Goal: Transaction & Acquisition: Purchase product/service

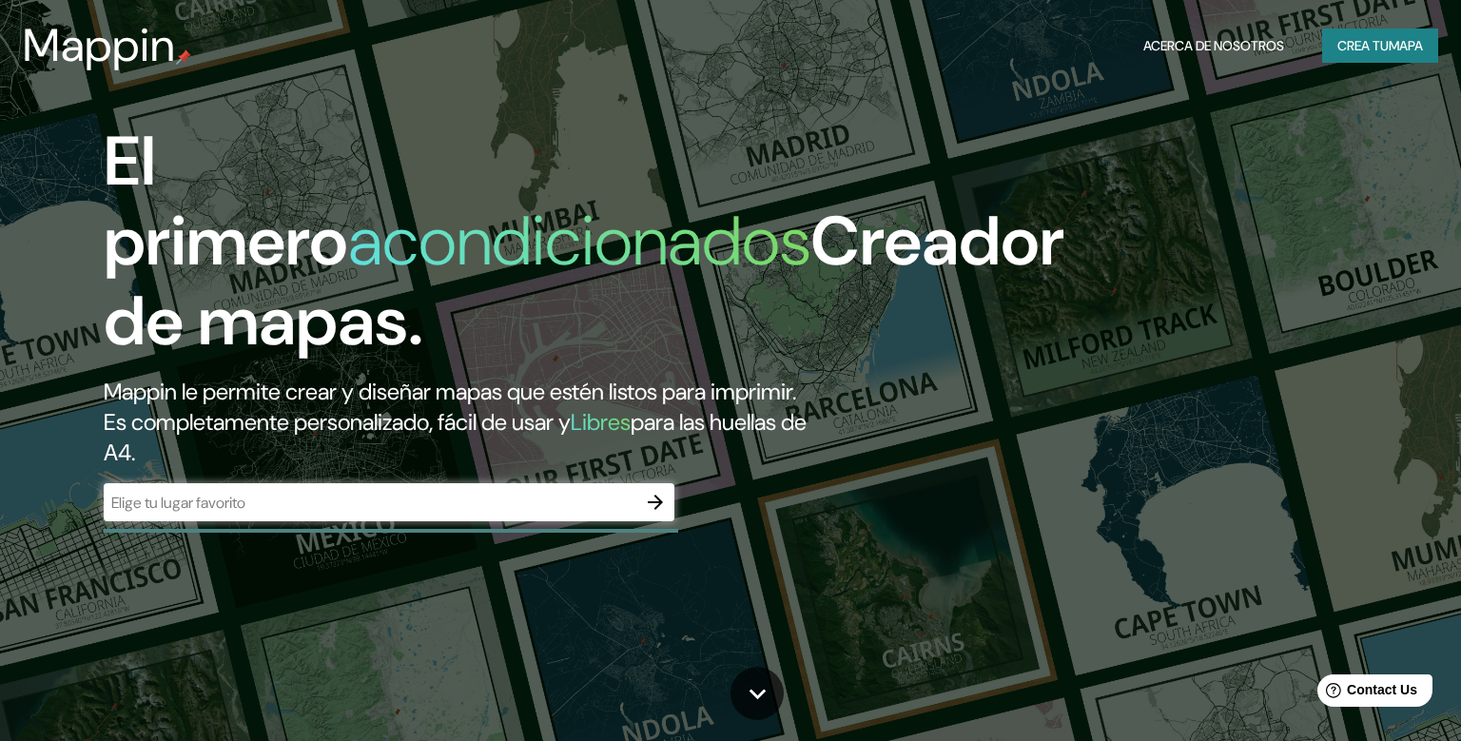
click at [404, 521] on div "​" at bounding box center [389, 502] width 571 height 38
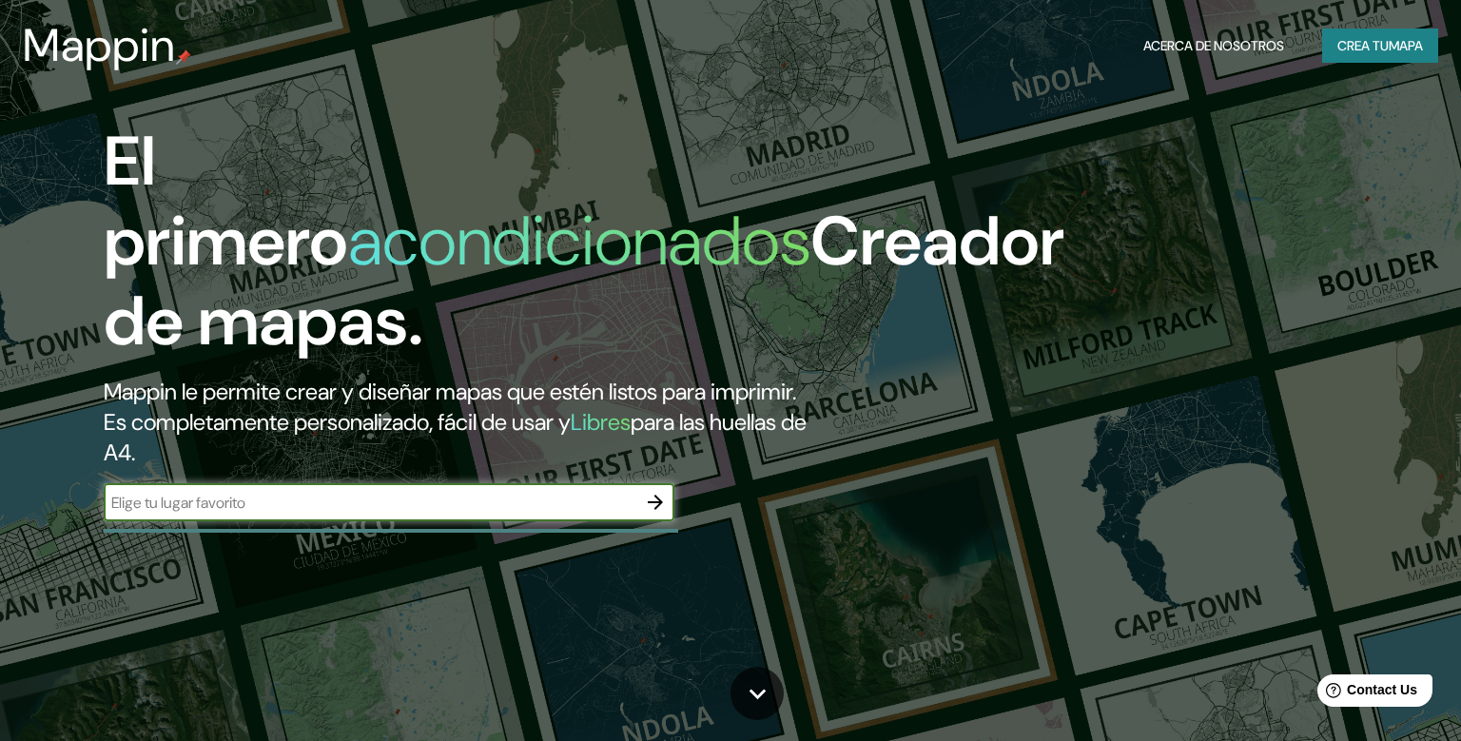
click at [653, 510] on icon "button" at bounding box center [655, 502] width 15 height 15
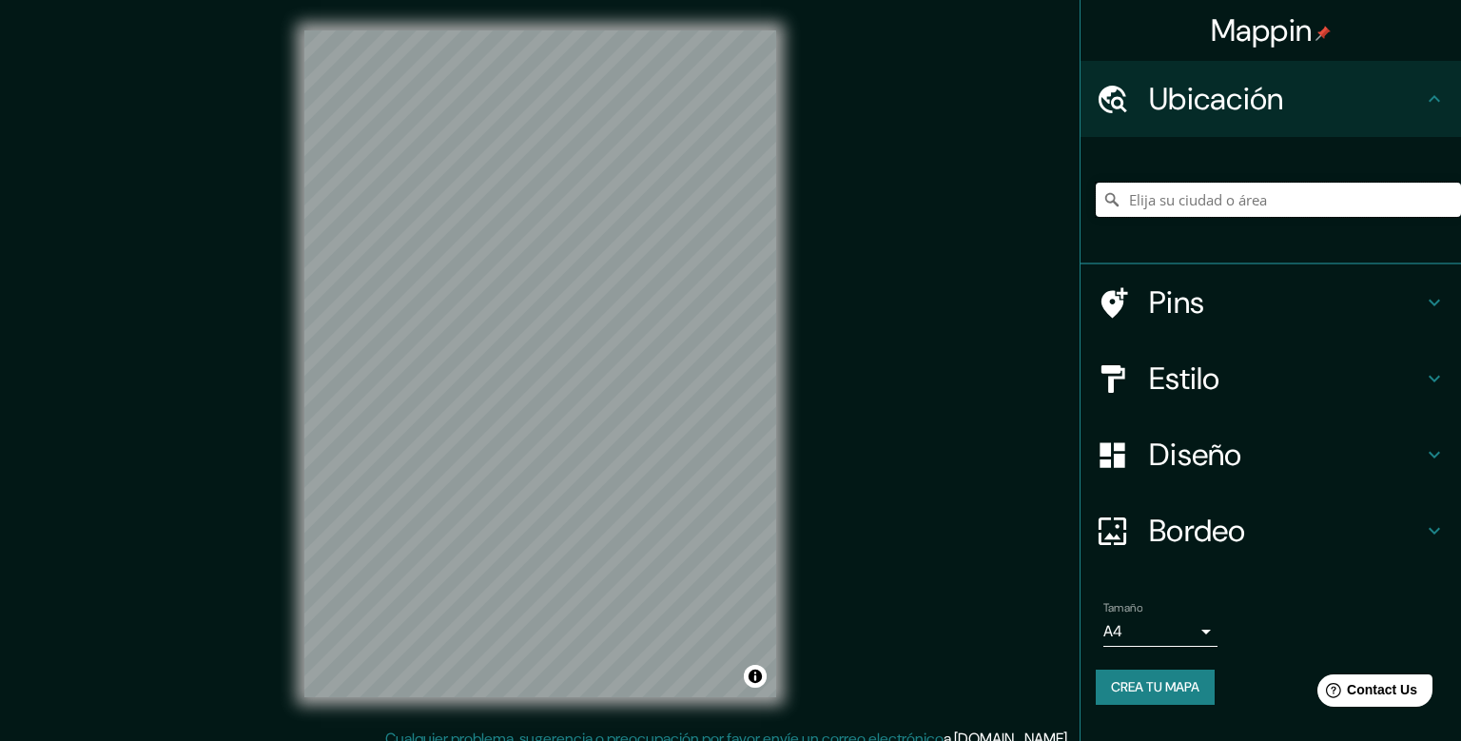
click at [1183, 199] on input "Elija su ciudad o área" at bounding box center [1278, 200] width 365 height 34
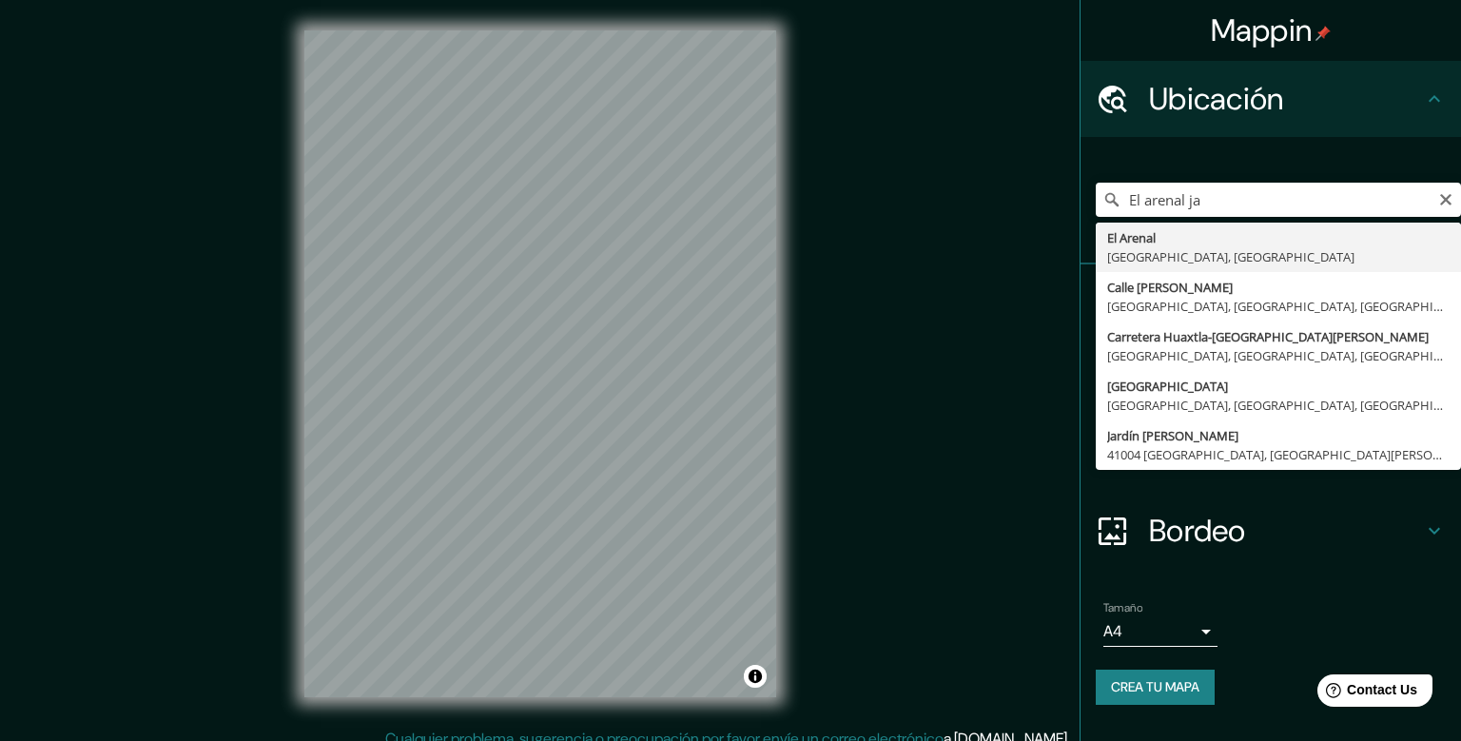
type input "[GEOGRAPHIC_DATA], [GEOGRAPHIC_DATA], [GEOGRAPHIC_DATA]"
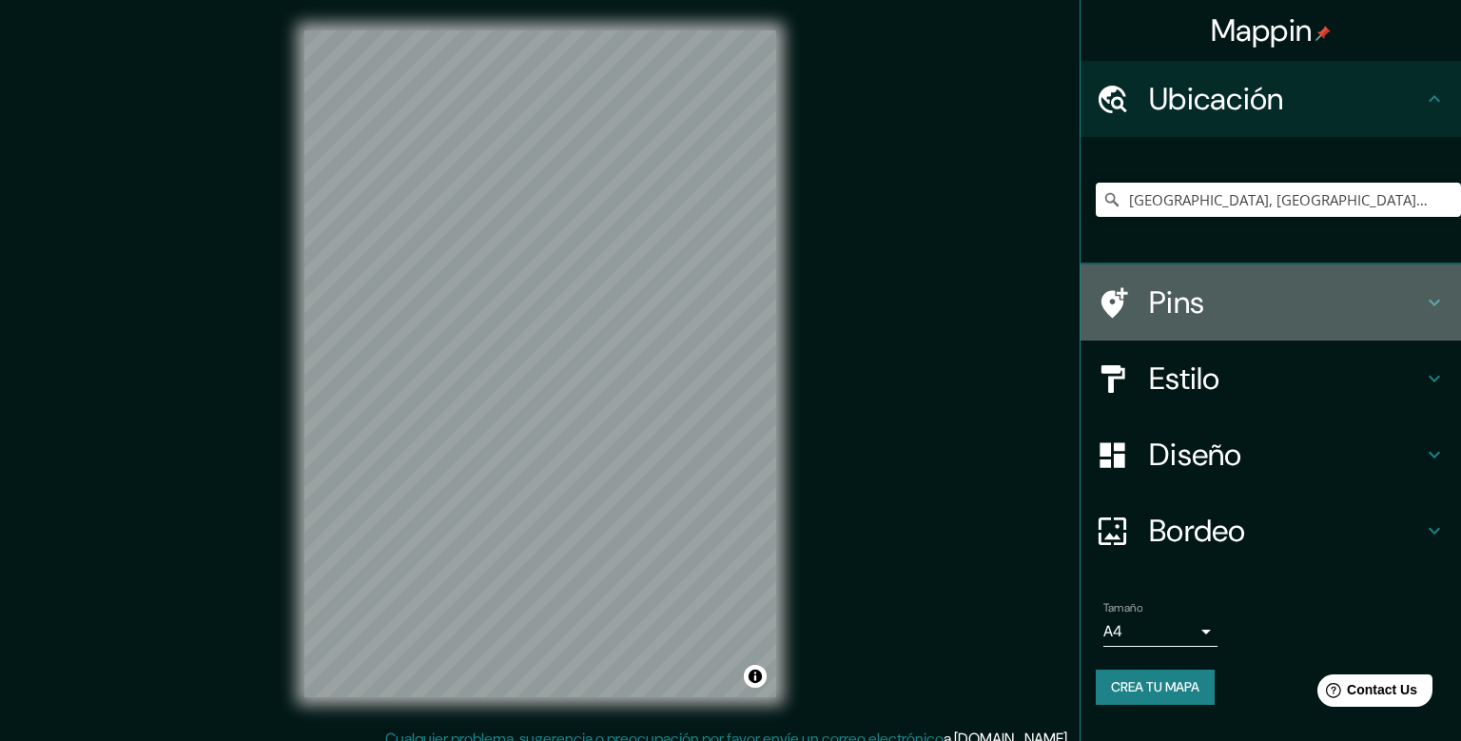
click at [1207, 301] on h4 "Pins" at bounding box center [1286, 303] width 274 height 38
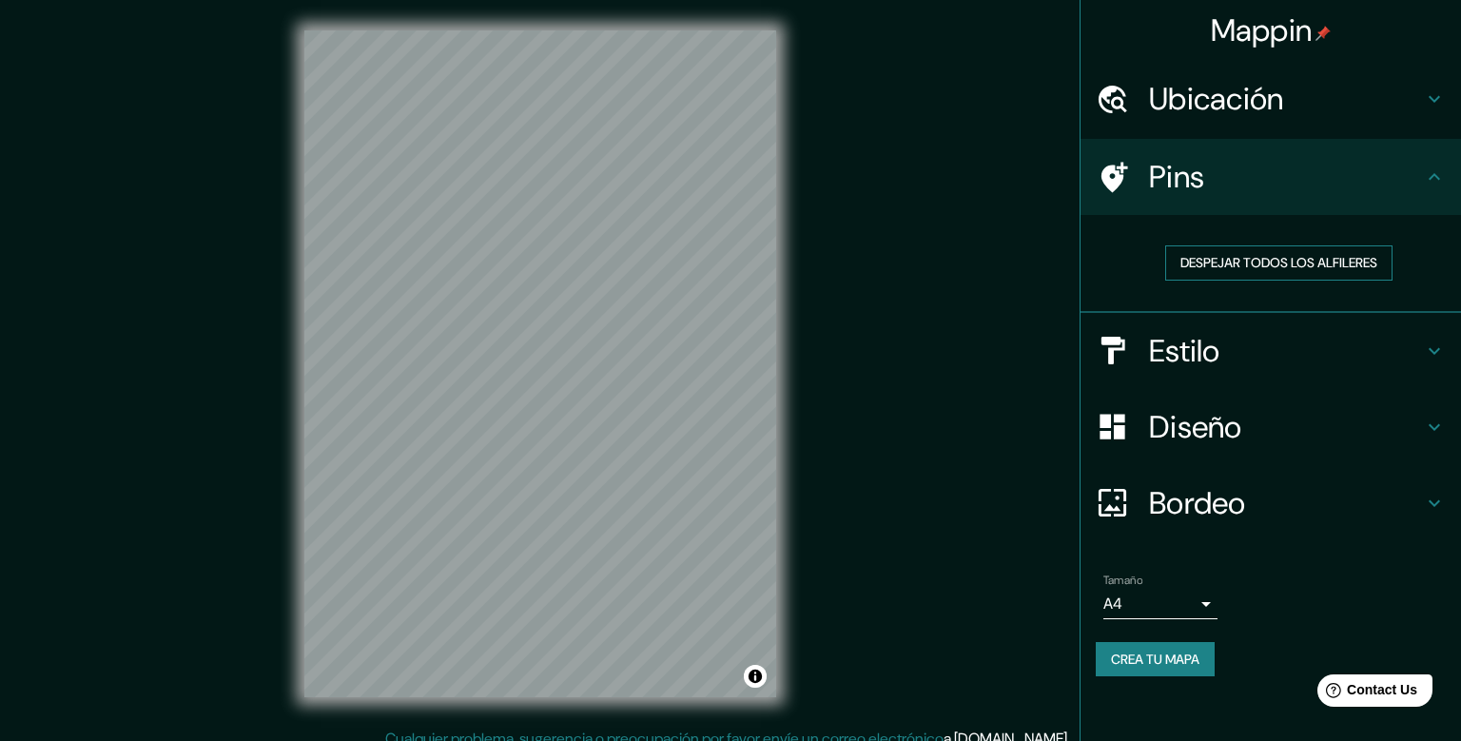
click at [1267, 261] on button "Despejar todos los alfileres" at bounding box center [1279, 262] width 227 height 35
click at [1370, 169] on h4 "Pins" at bounding box center [1286, 177] width 274 height 38
click at [1443, 173] on icon at bounding box center [1434, 177] width 23 height 23
click at [1116, 172] on icon at bounding box center [1115, 177] width 27 height 30
click at [1208, 110] on h4 "Ubicación" at bounding box center [1286, 99] width 274 height 38
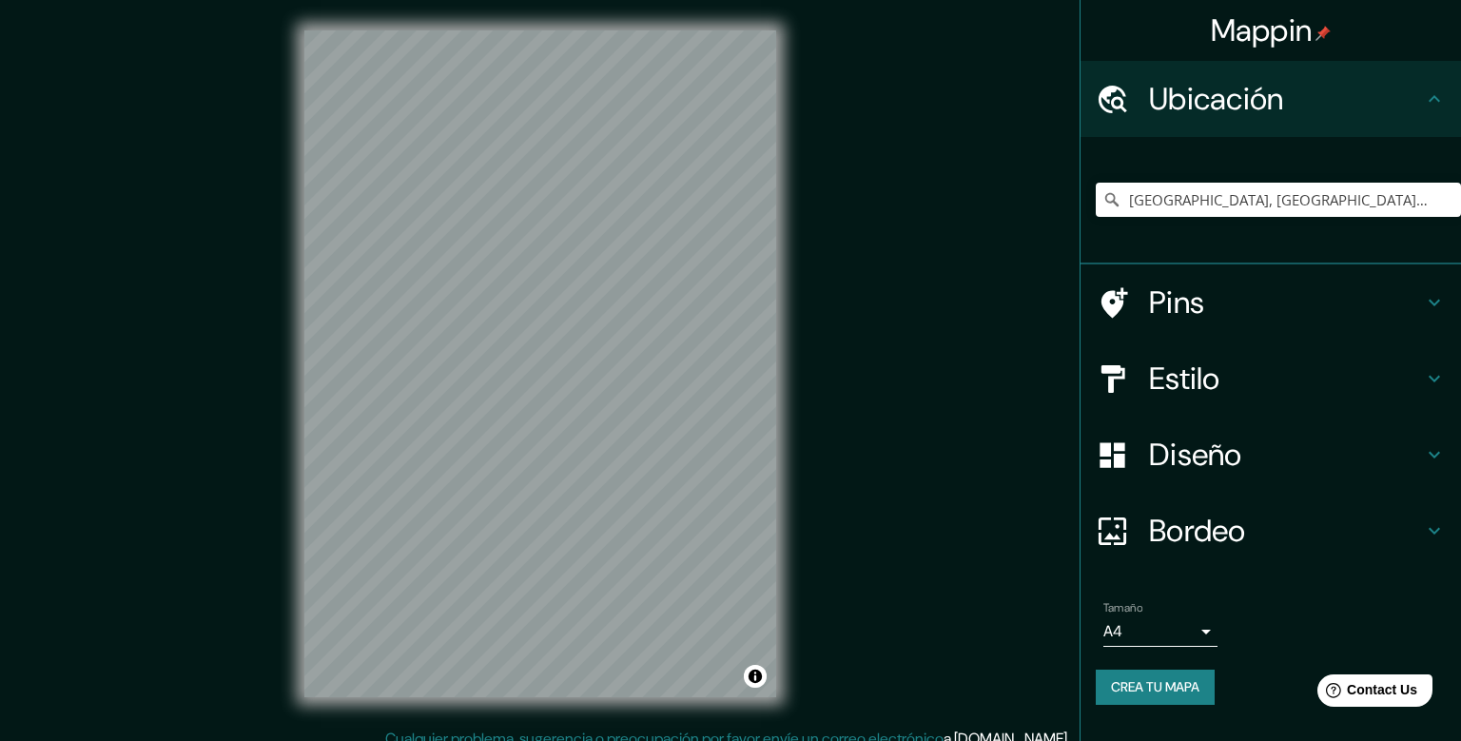
click at [1193, 385] on h4 "Estilo" at bounding box center [1286, 379] width 274 height 38
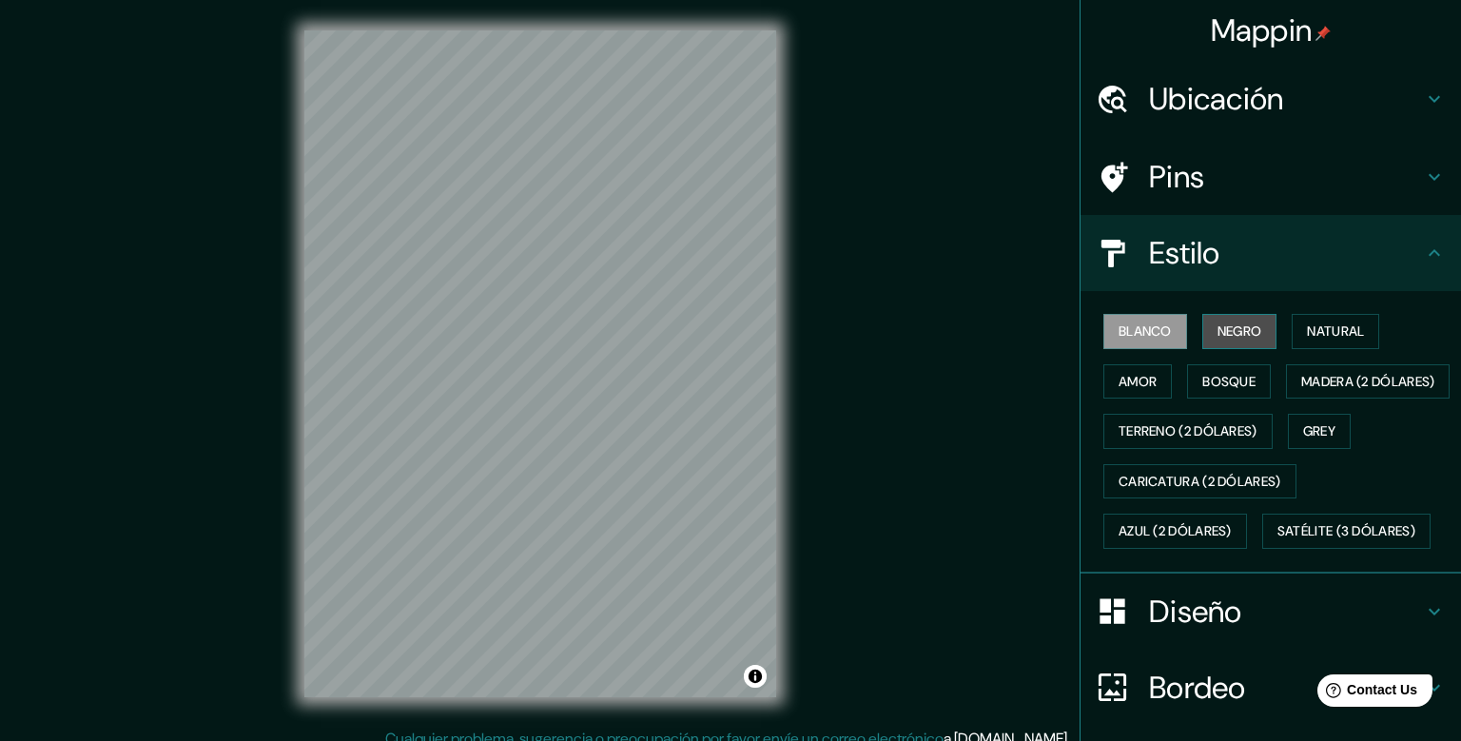
click at [1235, 324] on button "Negro" at bounding box center [1240, 331] width 75 height 35
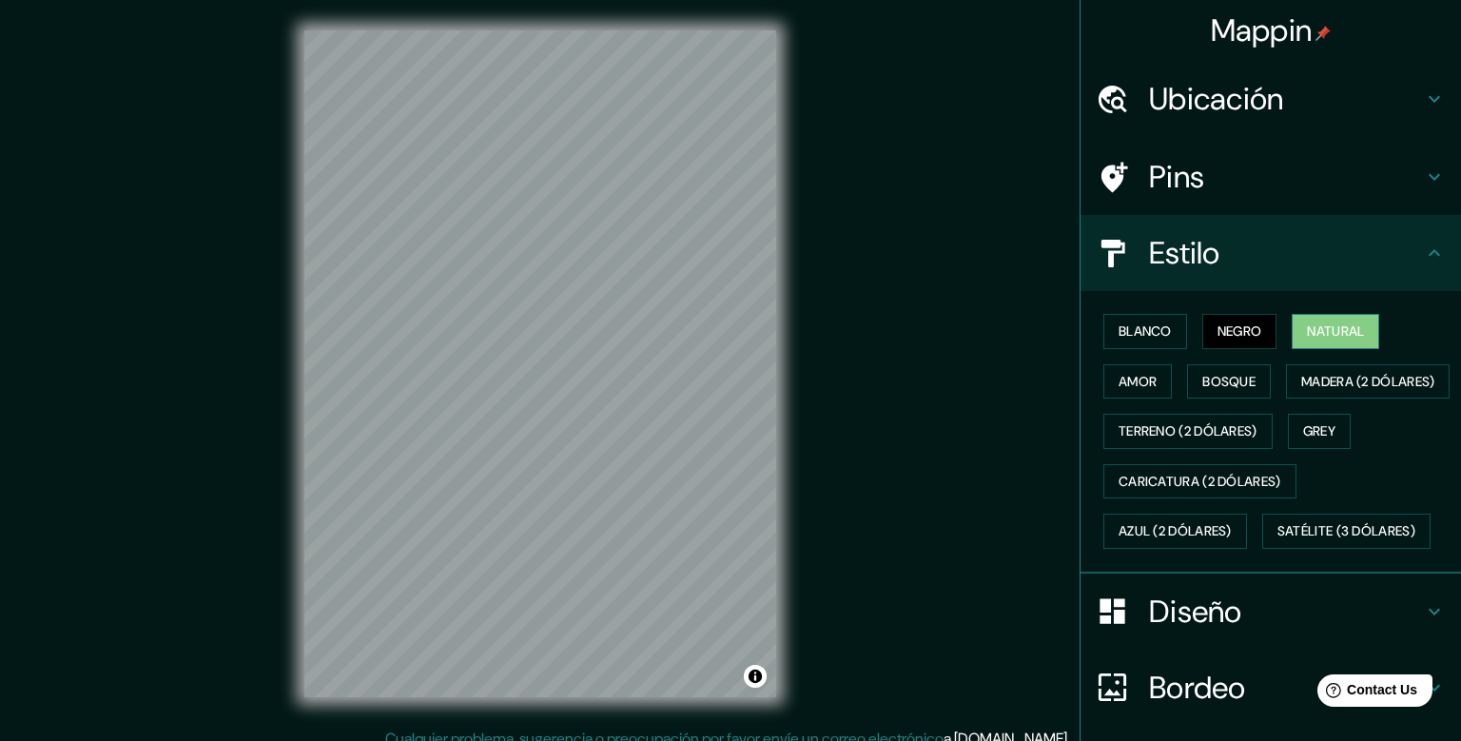
click at [1323, 334] on button "Natural" at bounding box center [1336, 331] width 88 height 35
click at [1150, 375] on button "Amor" at bounding box center [1138, 381] width 69 height 35
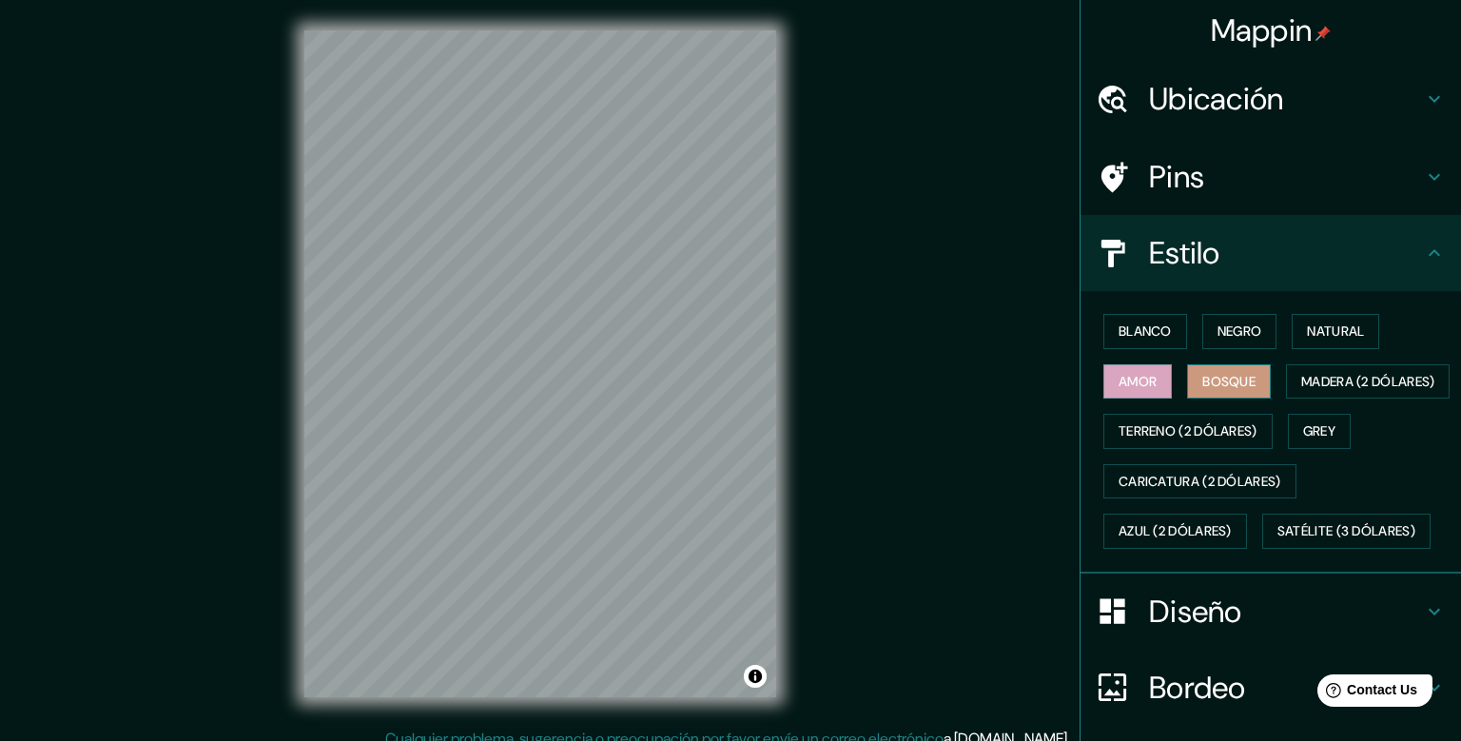
click at [1233, 382] on button "Bosque" at bounding box center [1229, 381] width 84 height 35
click at [1349, 449] on button "Grey" at bounding box center [1319, 431] width 63 height 35
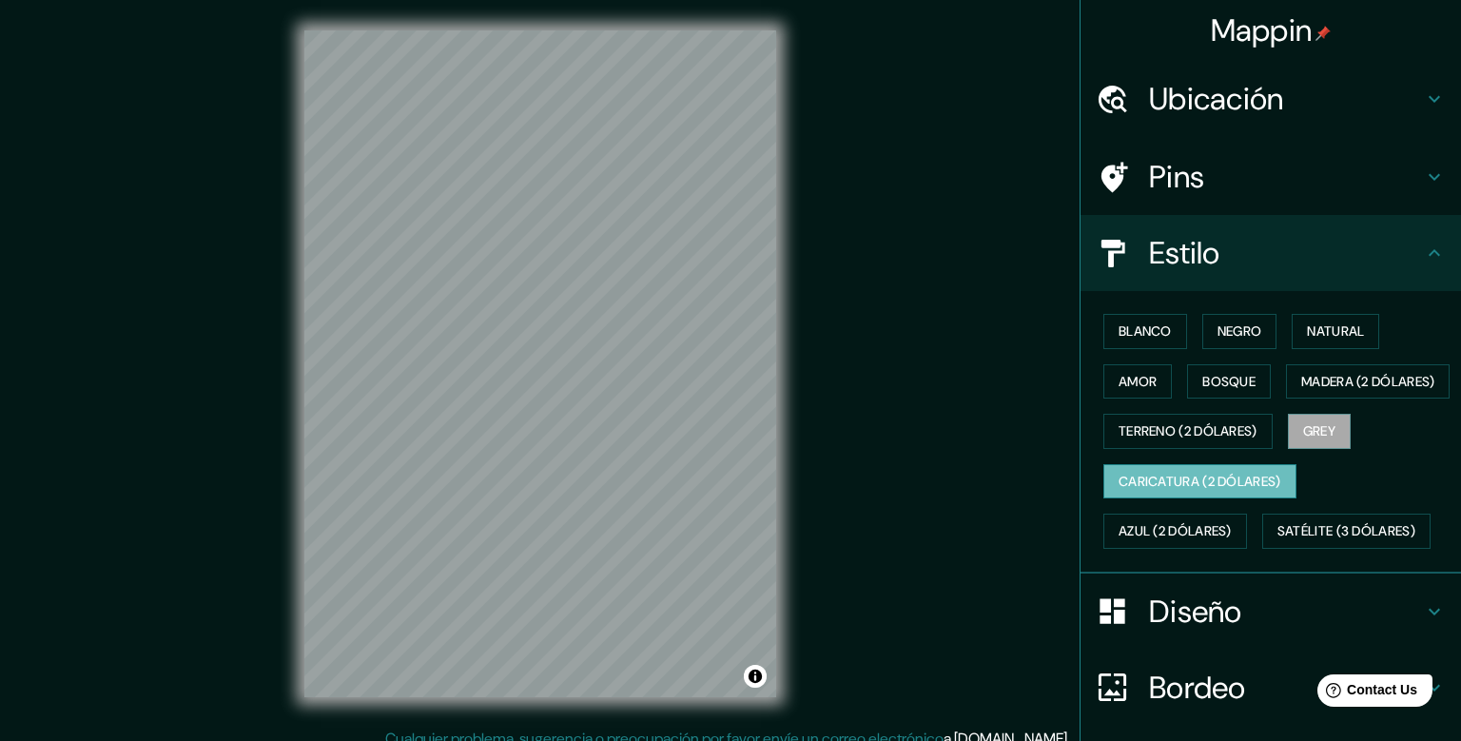
click at [1168, 500] on button "Caricatura (2 dólares)" at bounding box center [1200, 481] width 193 height 35
click at [1137, 337] on button "Blanco" at bounding box center [1146, 331] width 84 height 35
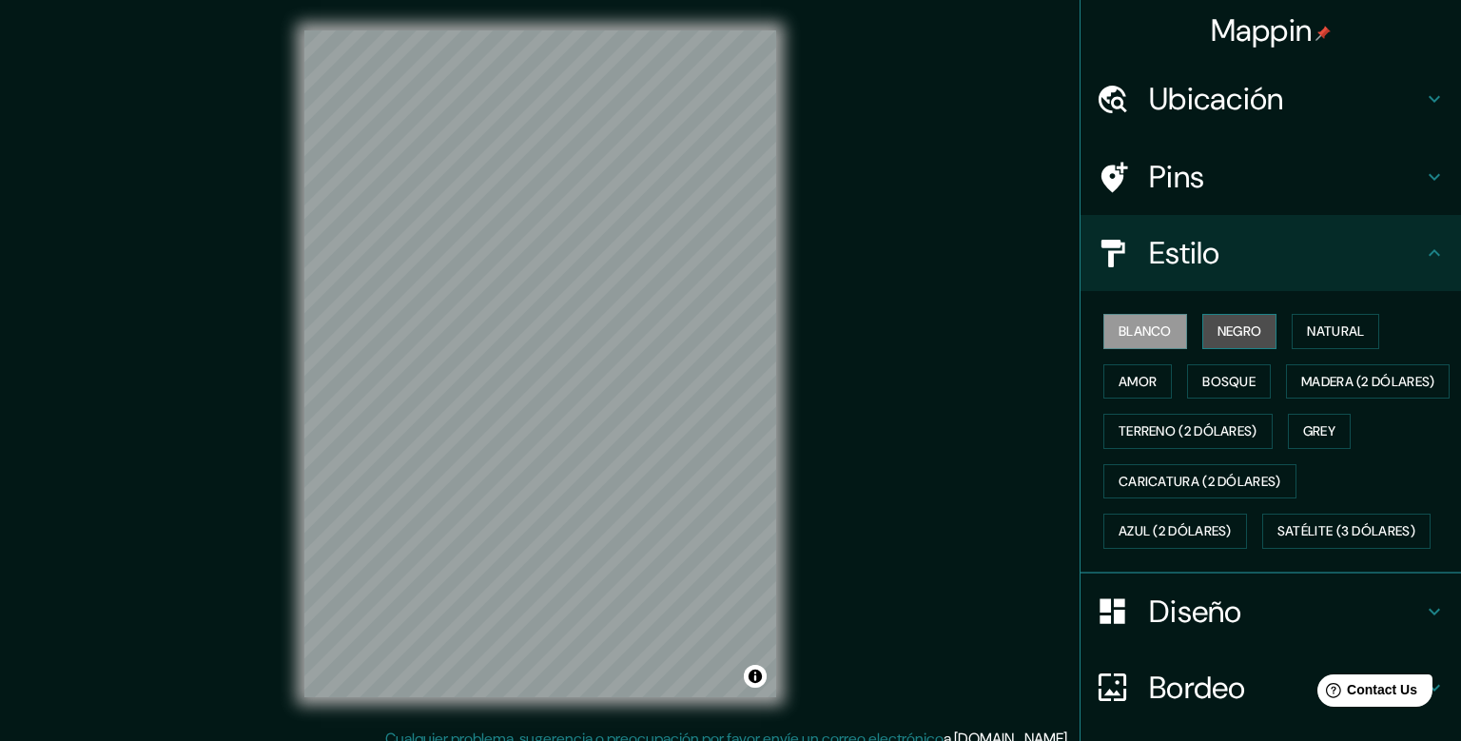
click at [1233, 324] on button "Negro" at bounding box center [1240, 331] width 75 height 35
click at [1166, 631] on h4 "Diseño" at bounding box center [1286, 612] width 274 height 38
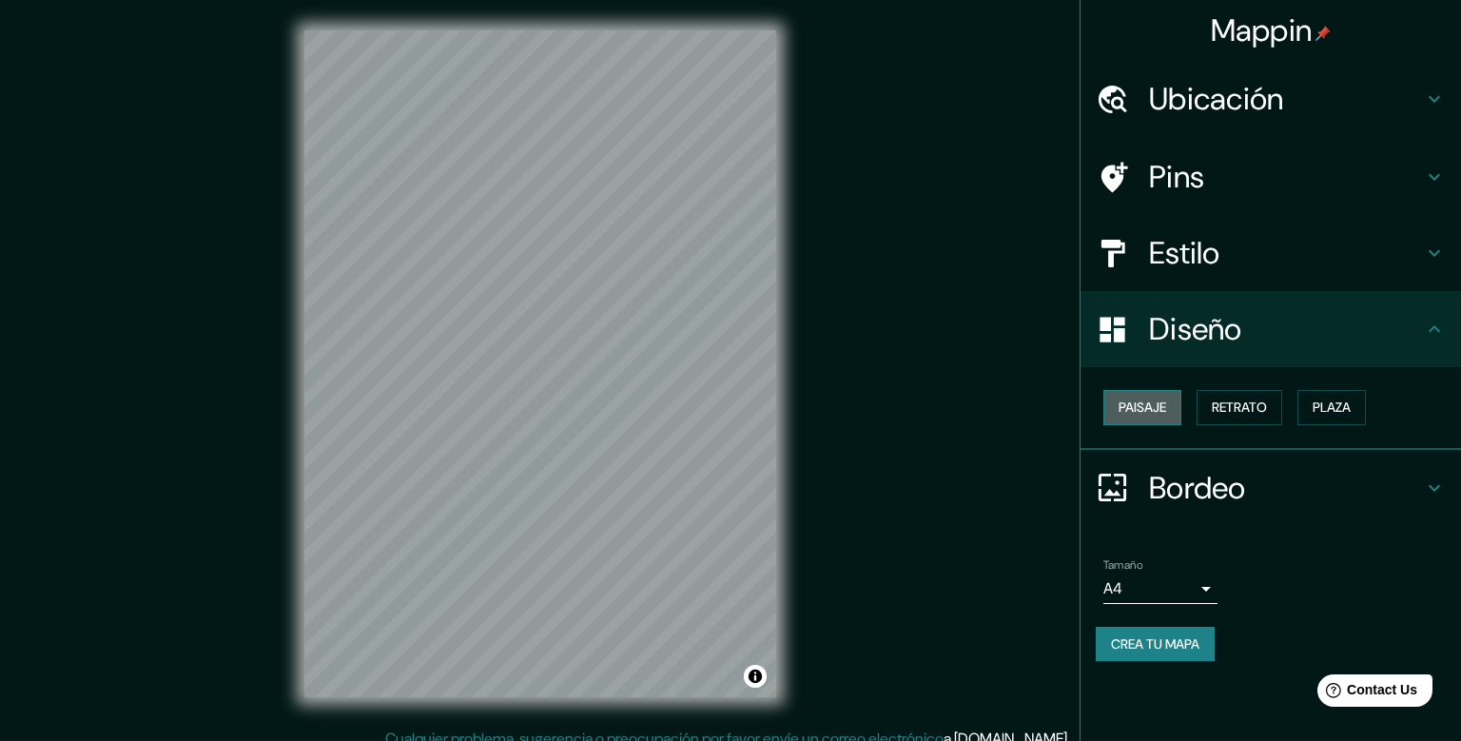
click at [1163, 408] on button "Paisaje" at bounding box center [1143, 407] width 78 height 35
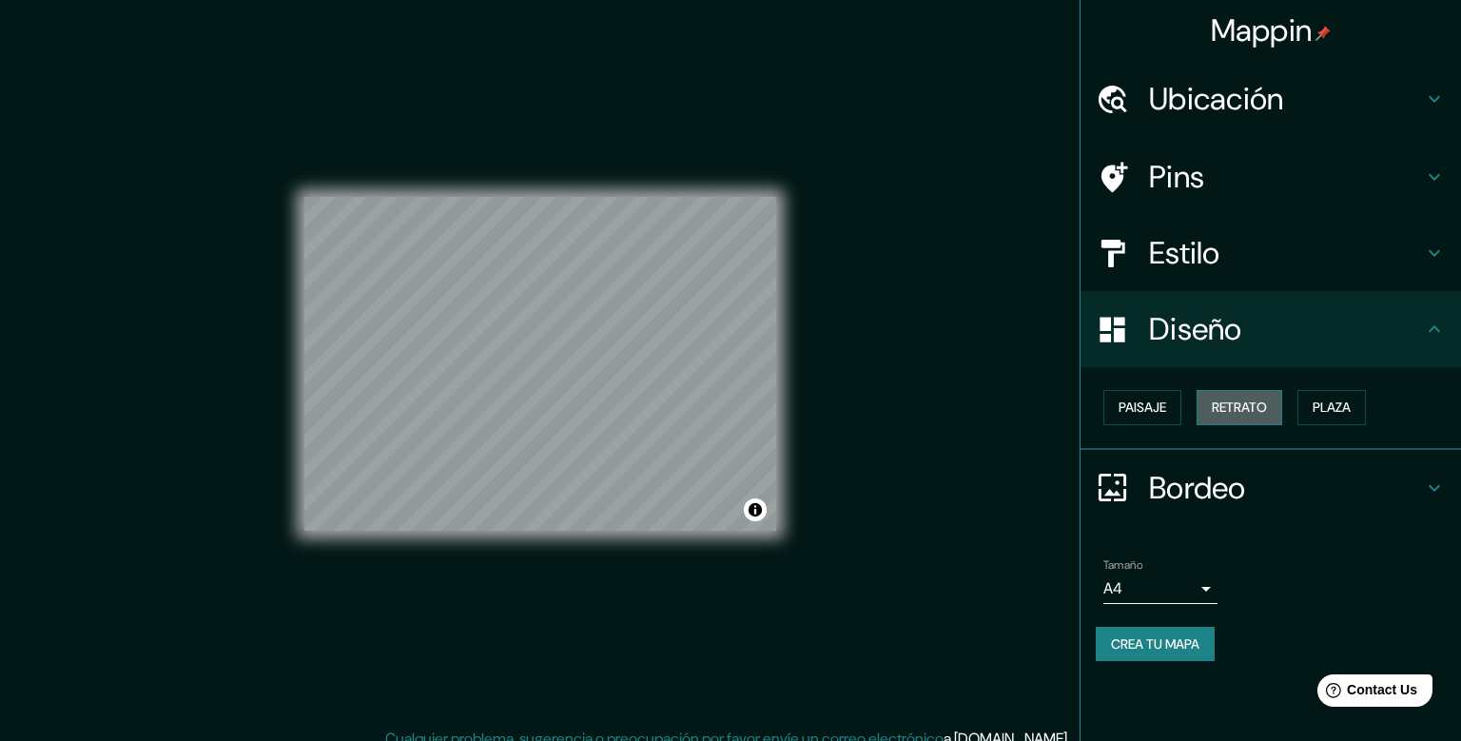
click at [1250, 398] on button "Retrato" at bounding box center [1240, 407] width 86 height 35
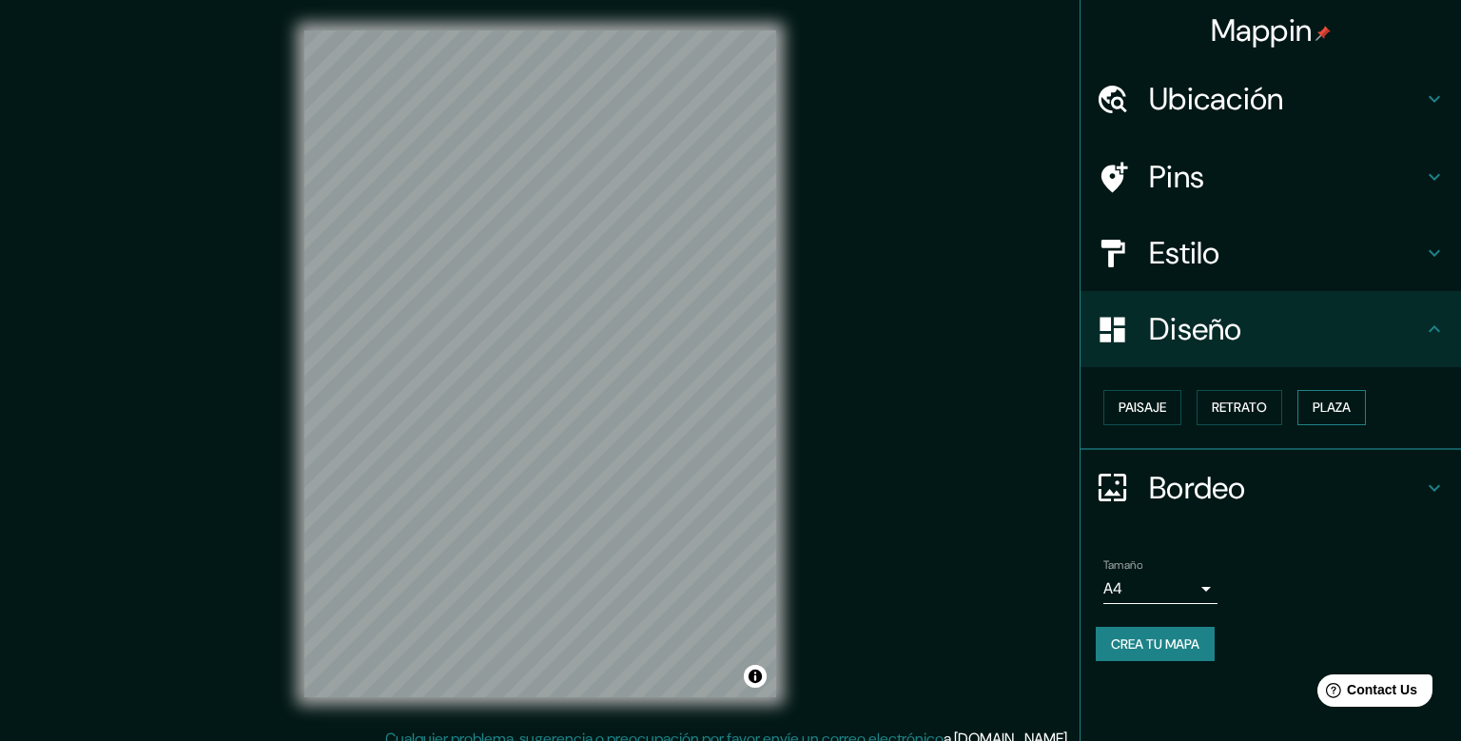
click at [1324, 395] on button "Plaza" at bounding box center [1332, 407] width 69 height 35
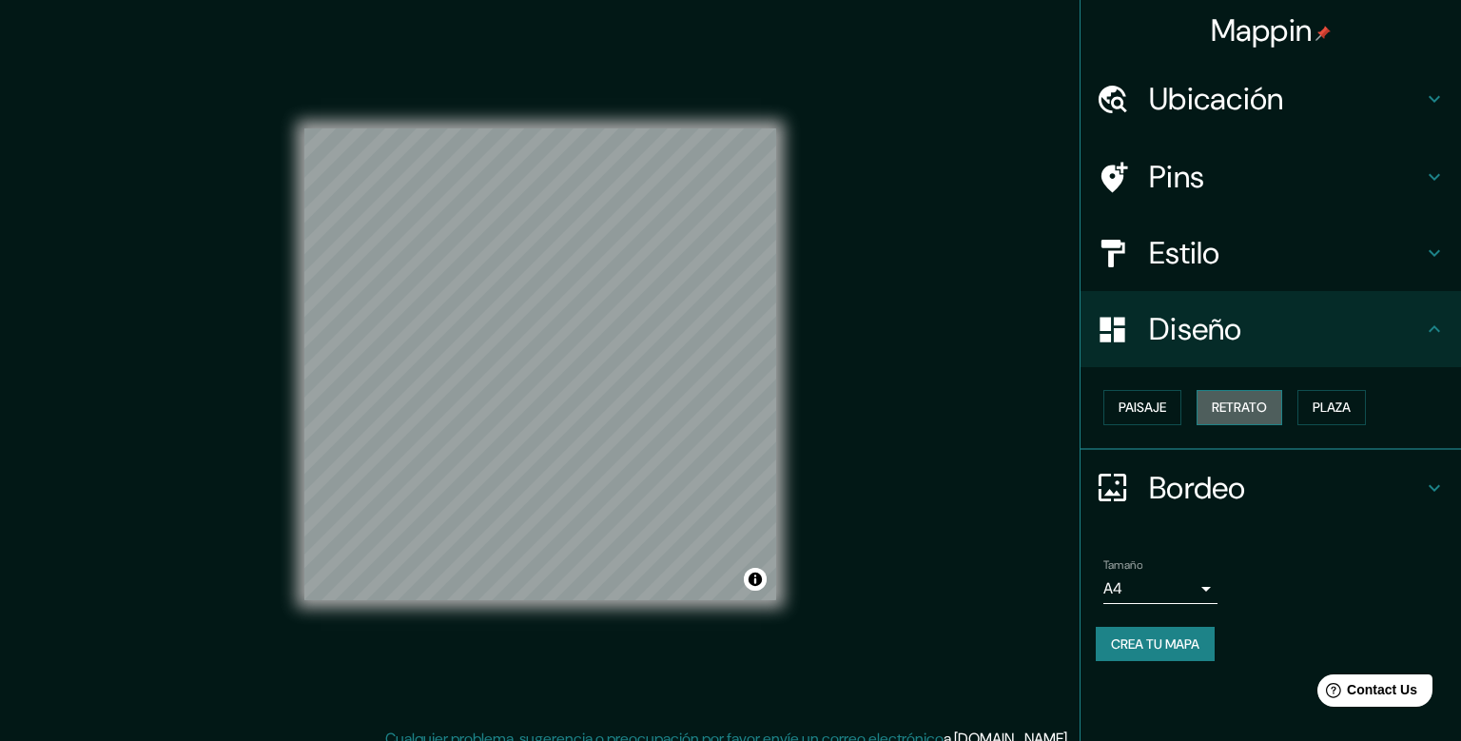
click at [1215, 409] on button "Retrato" at bounding box center [1240, 407] width 86 height 35
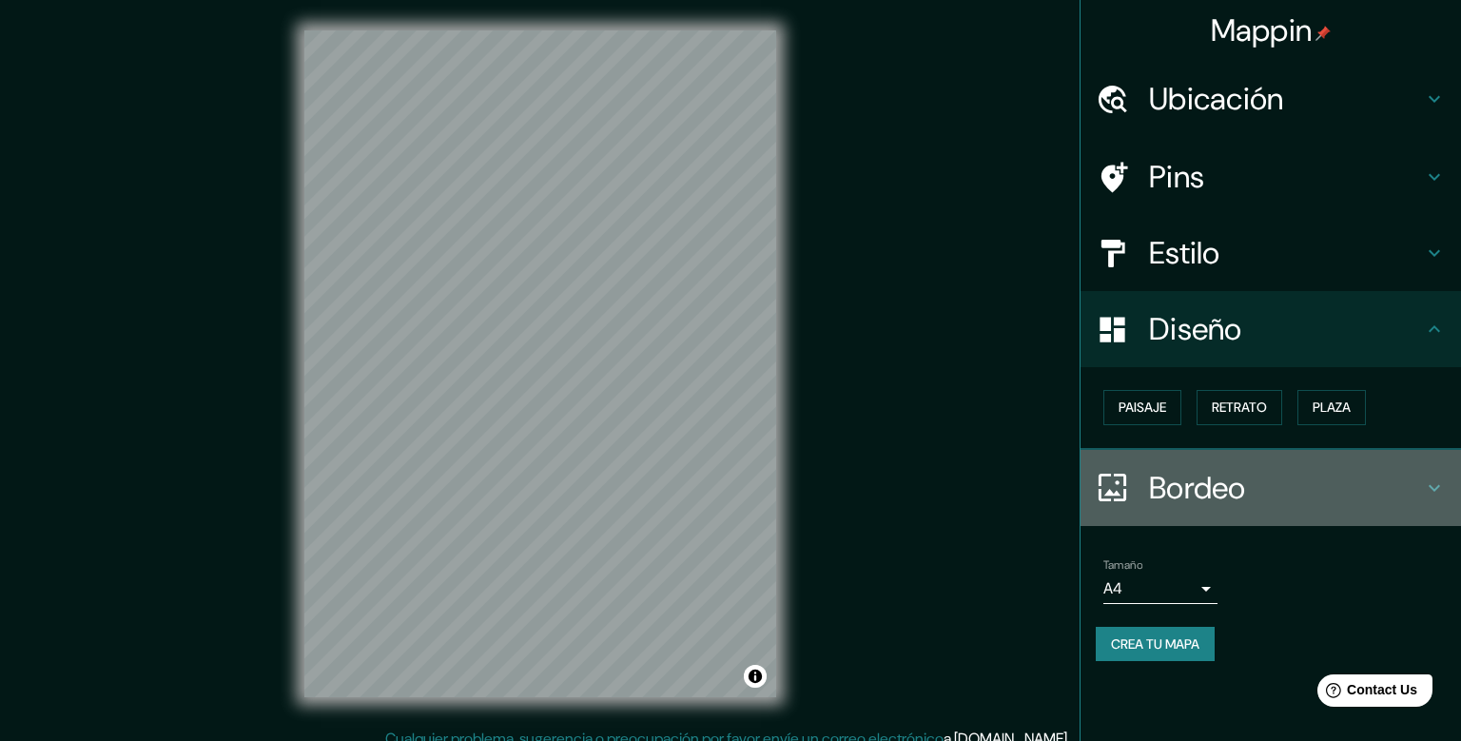
click at [1174, 493] on h4 "Bordeo" at bounding box center [1286, 488] width 274 height 38
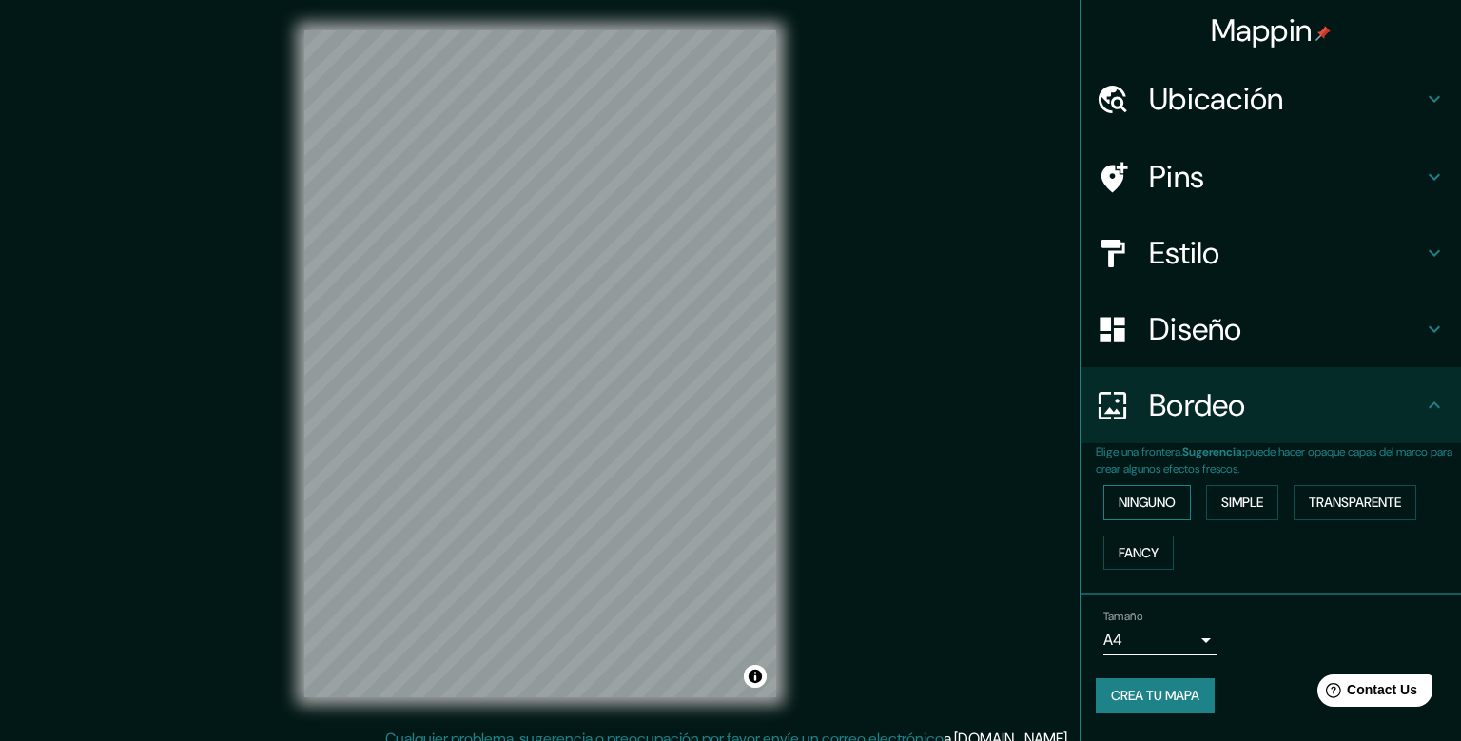
click at [1167, 506] on button "Ninguno" at bounding box center [1148, 502] width 88 height 35
click at [1243, 504] on button "Simple" at bounding box center [1242, 502] width 72 height 35
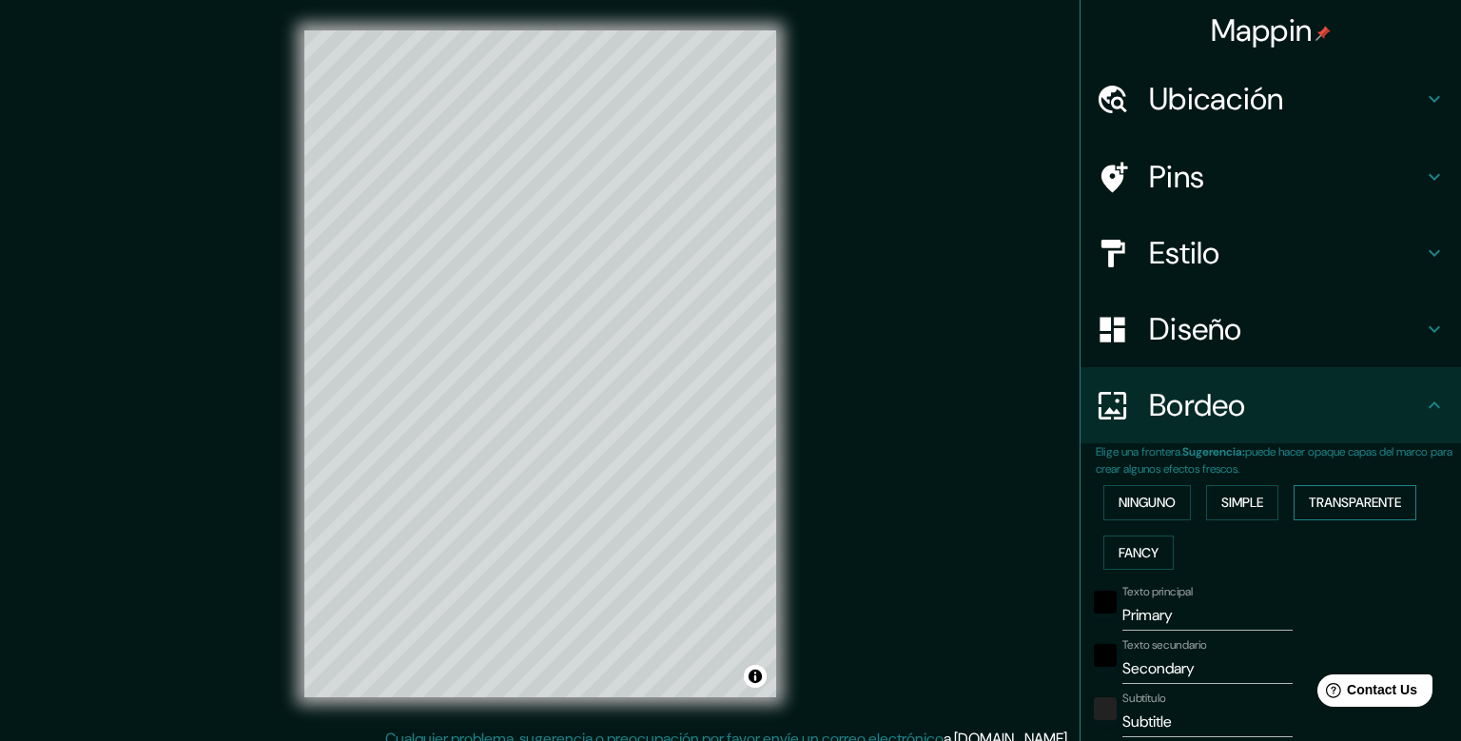
click at [1353, 497] on button "Transparente" at bounding box center [1355, 502] width 123 height 35
click at [1155, 555] on button "Fancy" at bounding box center [1139, 553] width 70 height 35
click at [1148, 509] on button "Ninguno" at bounding box center [1148, 502] width 88 height 35
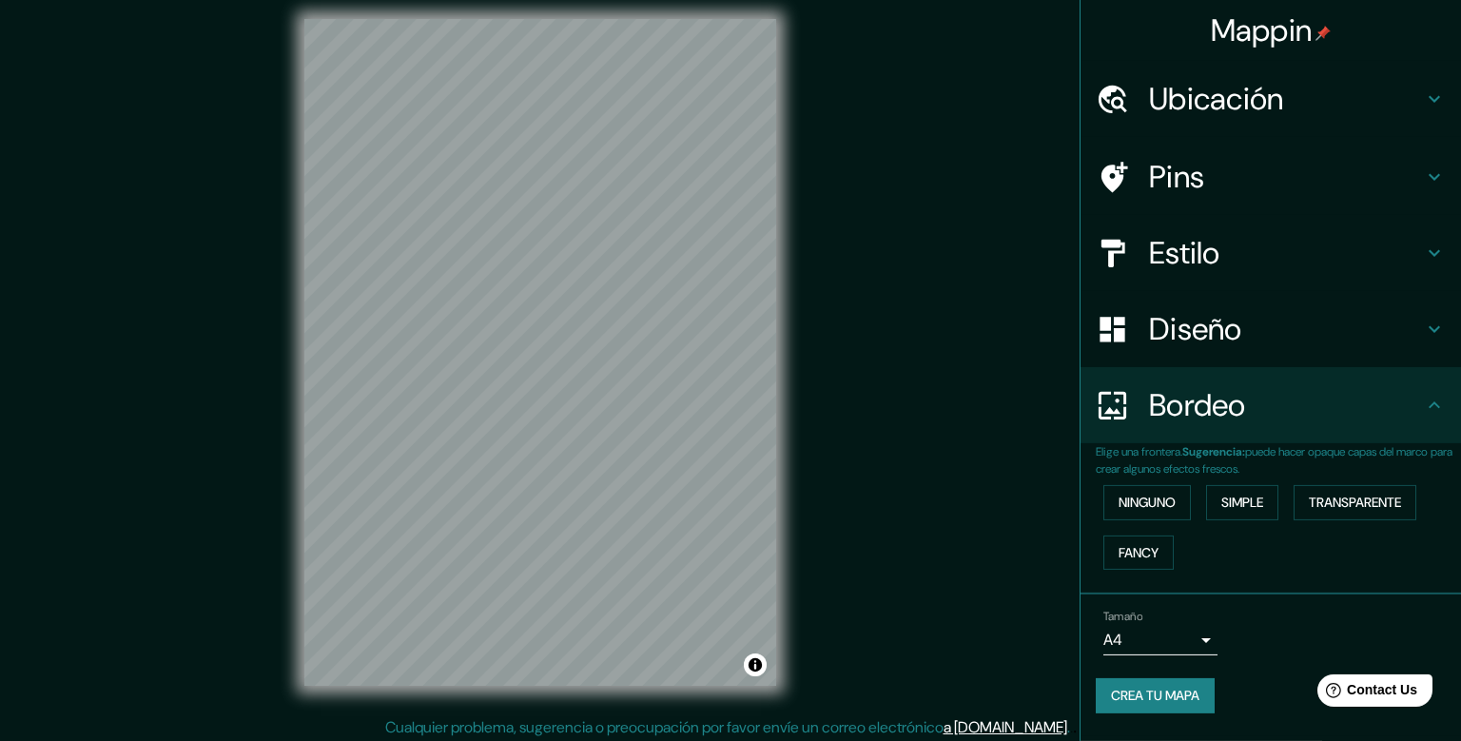
scroll to position [17, 0]
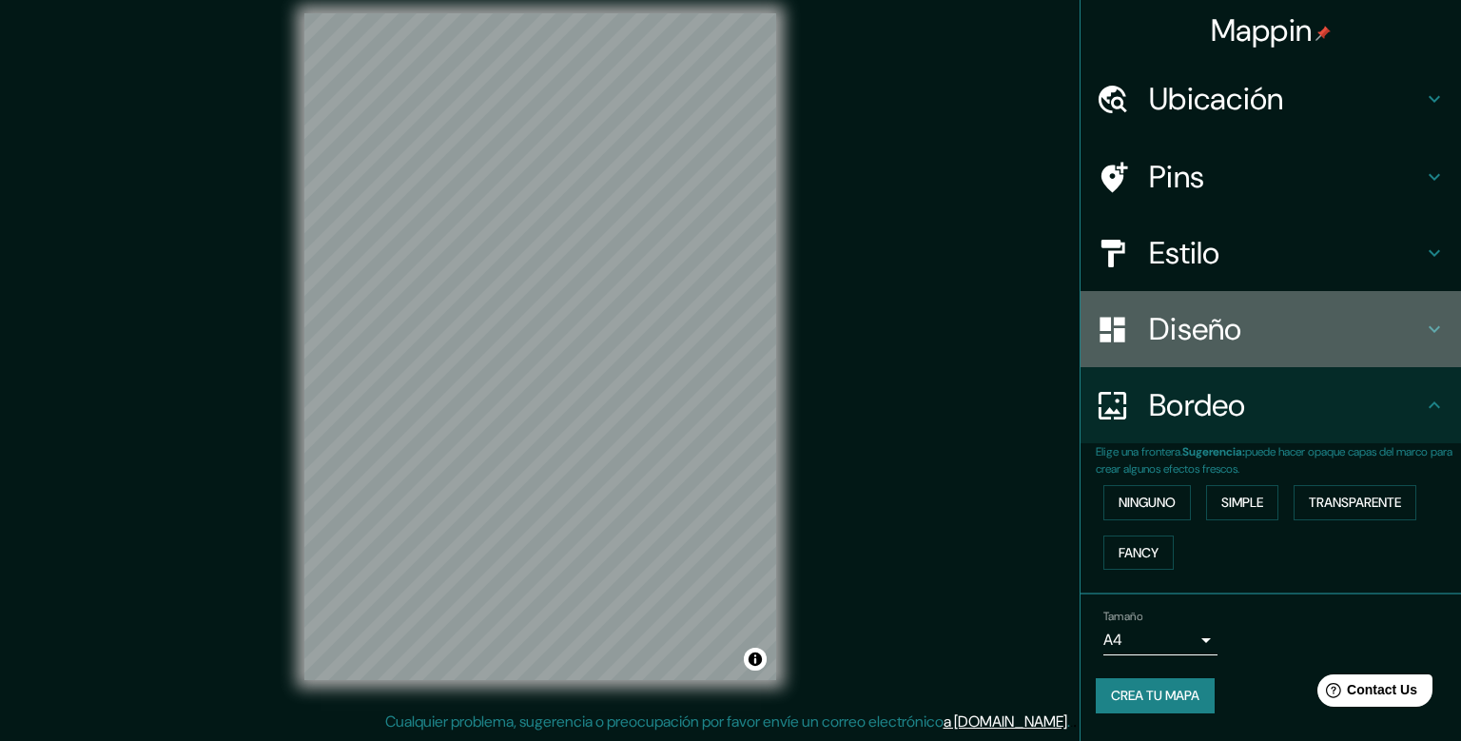
click at [1173, 328] on h4 "Diseño" at bounding box center [1286, 329] width 274 height 38
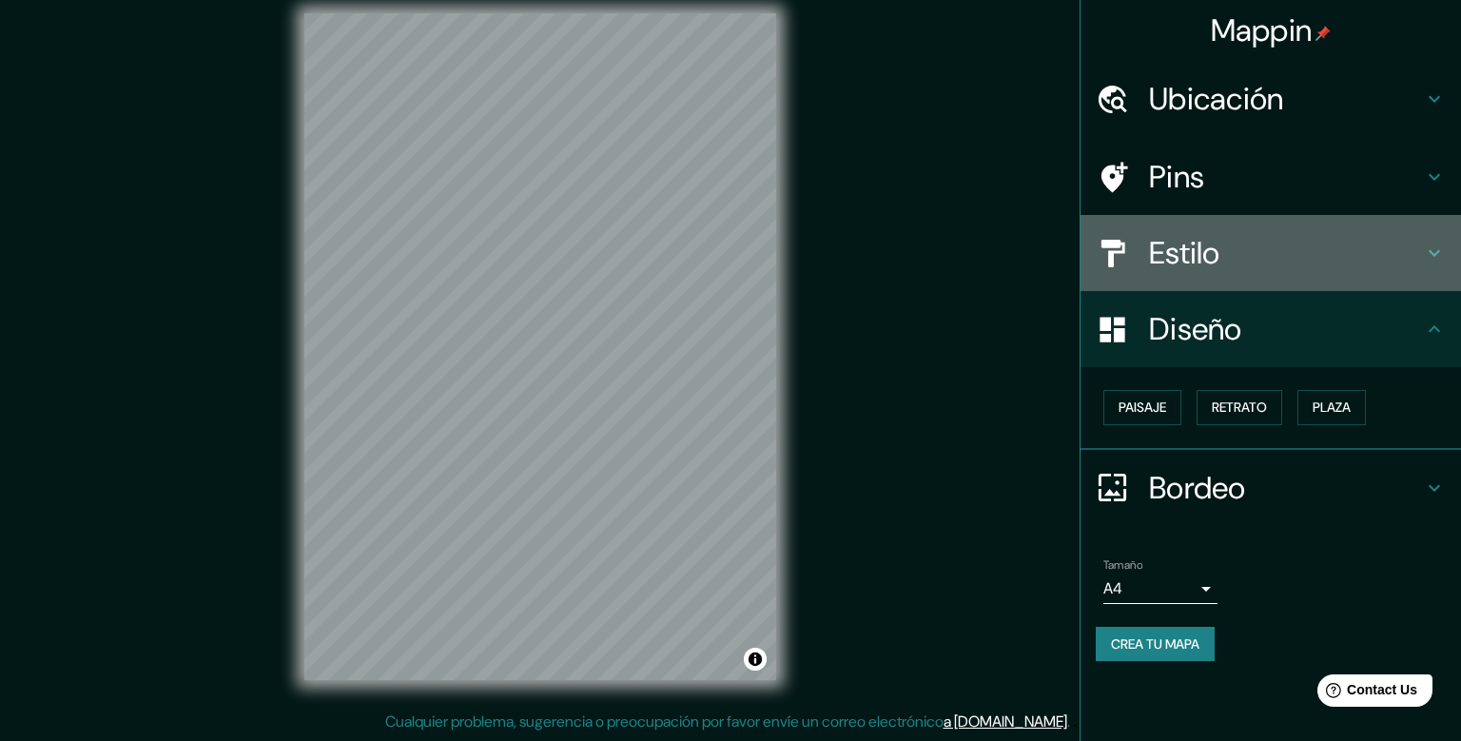
click at [1174, 265] on h4 "Estilo" at bounding box center [1286, 253] width 274 height 38
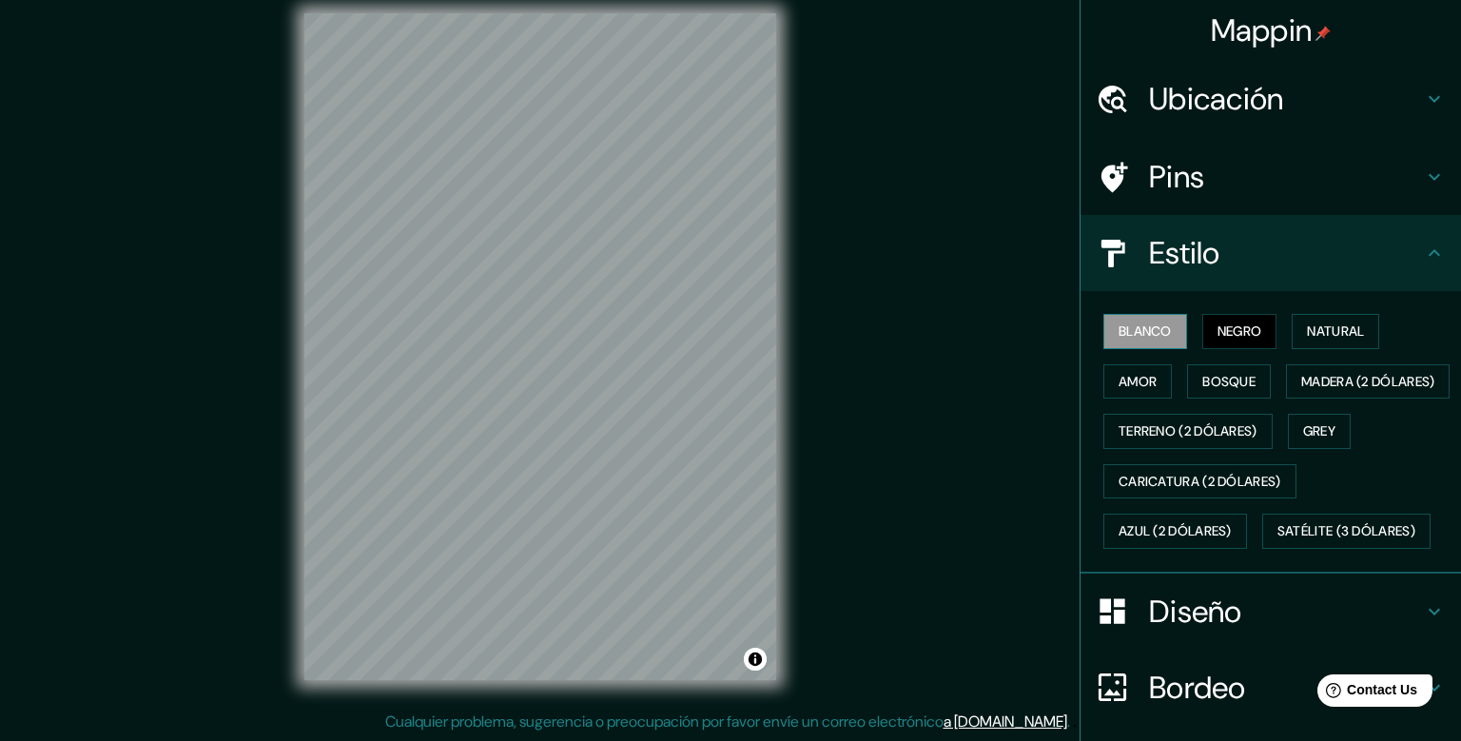
click at [1150, 329] on button "Blanco" at bounding box center [1146, 331] width 84 height 35
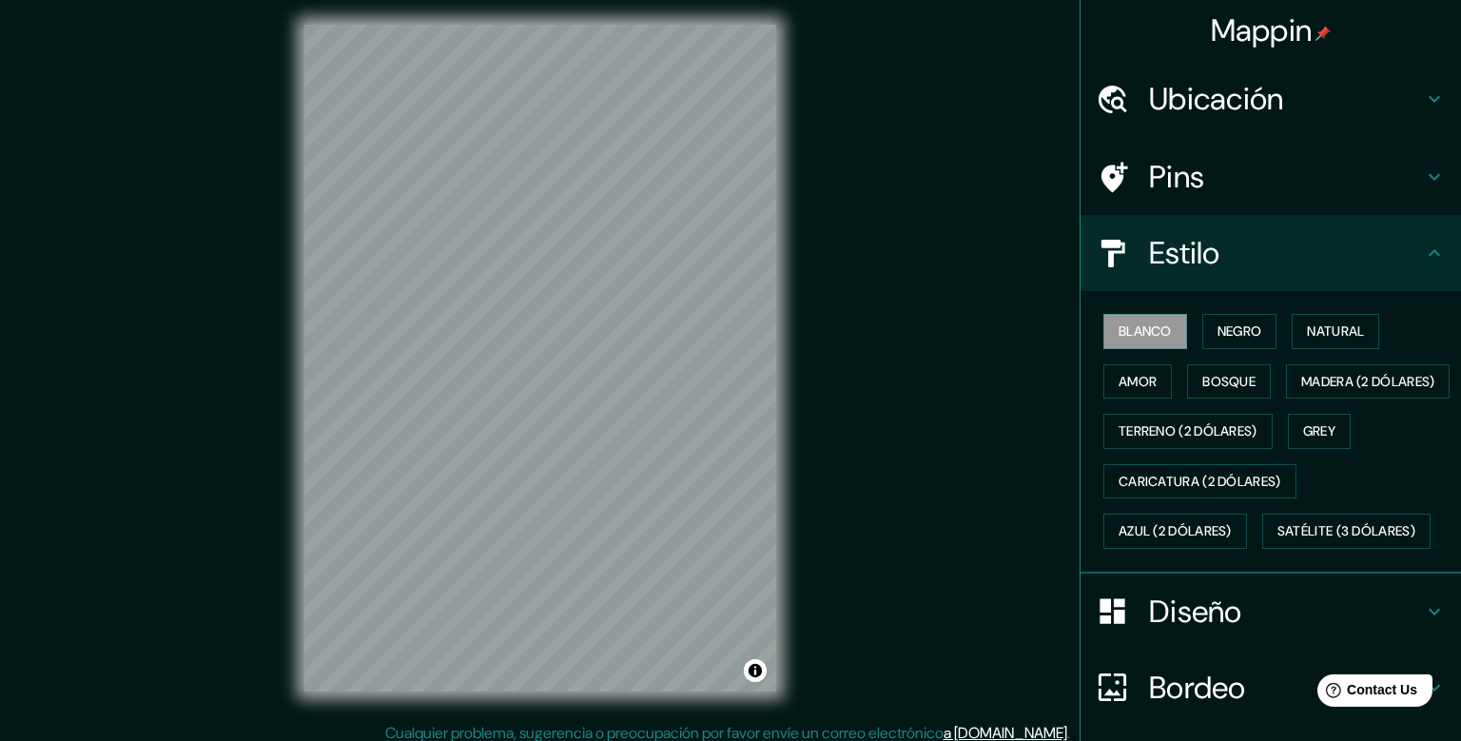
scroll to position [0, 0]
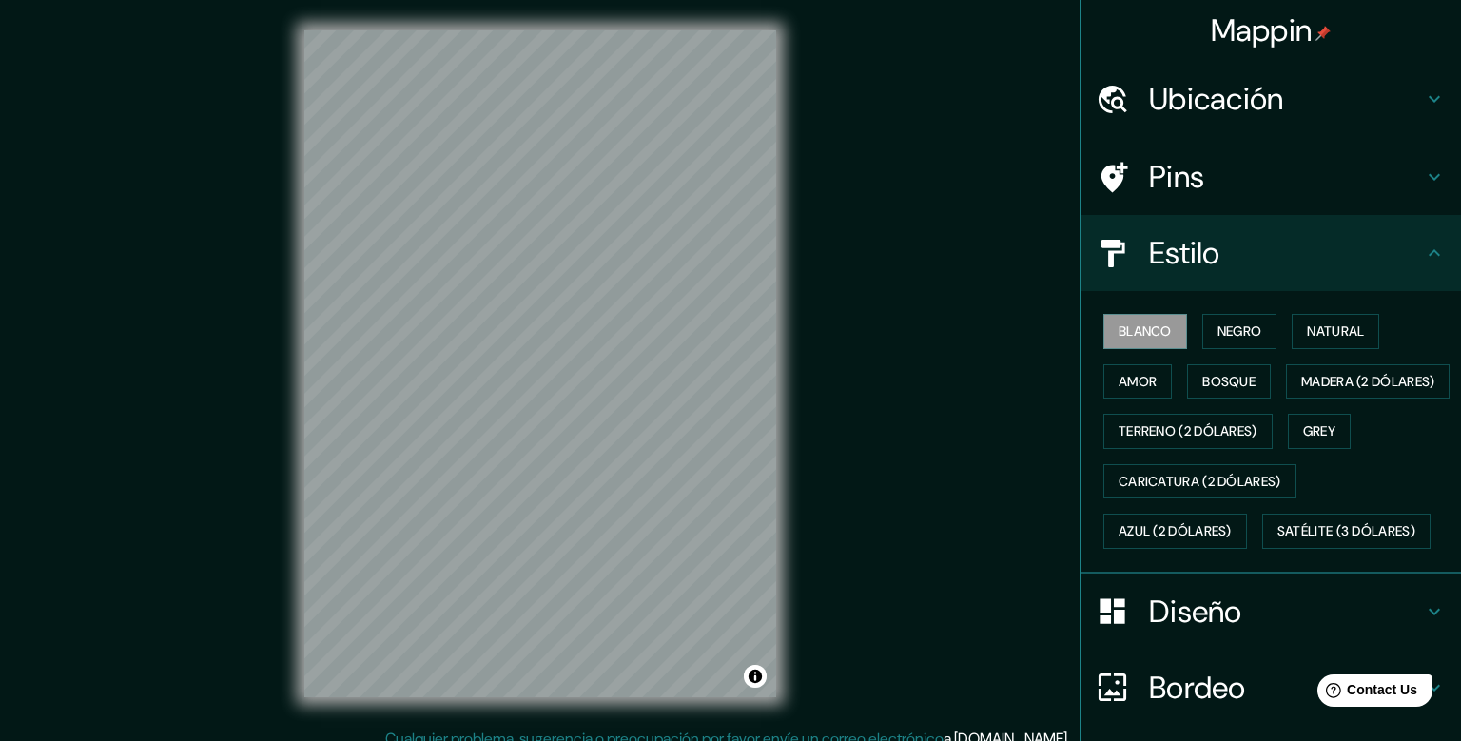
click at [1281, 183] on h4 "Pins" at bounding box center [1286, 177] width 274 height 38
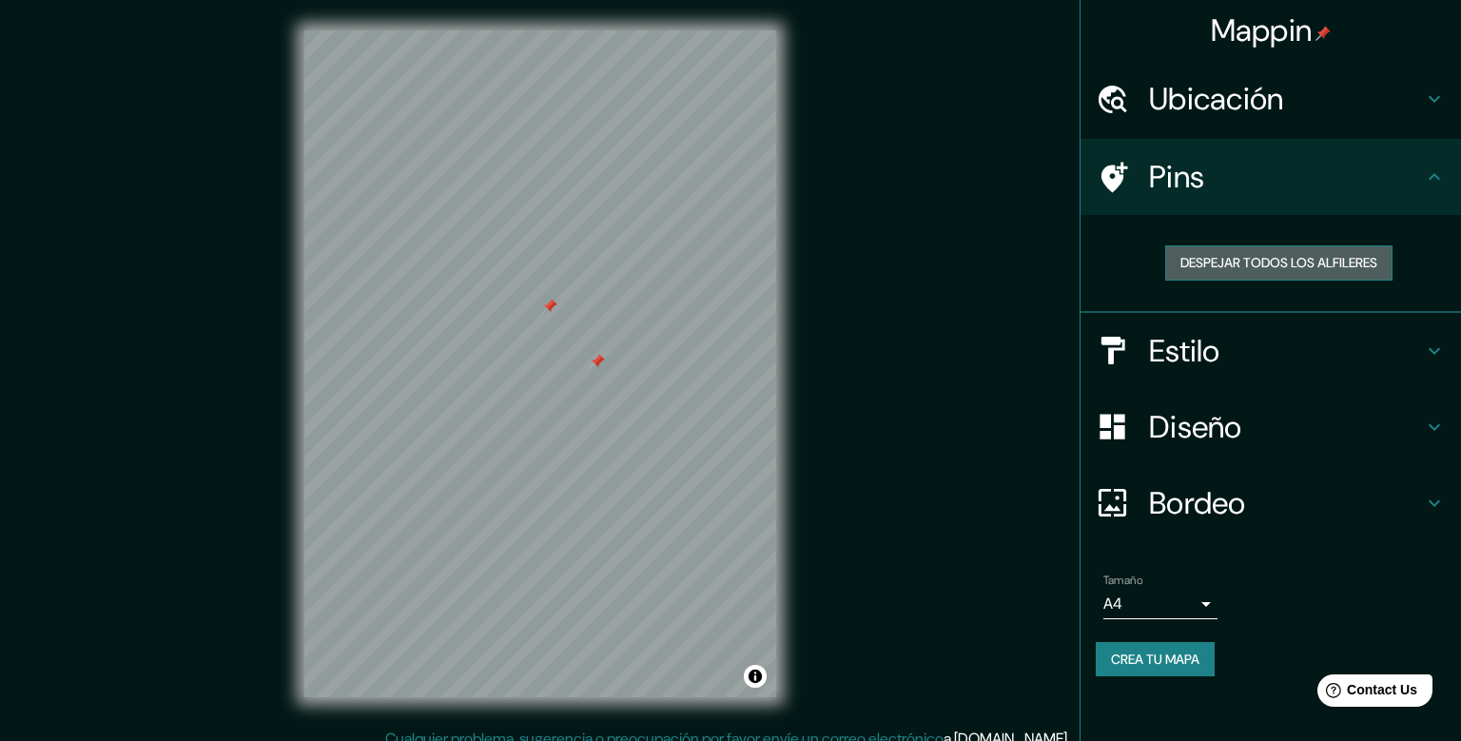
click at [1282, 268] on button "Despejar todos los alfileres" at bounding box center [1279, 262] width 227 height 35
click at [1204, 180] on h4 "Pins" at bounding box center [1286, 177] width 274 height 38
click at [1245, 86] on h4 "Ubicación" at bounding box center [1286, 99] width 274 height 38
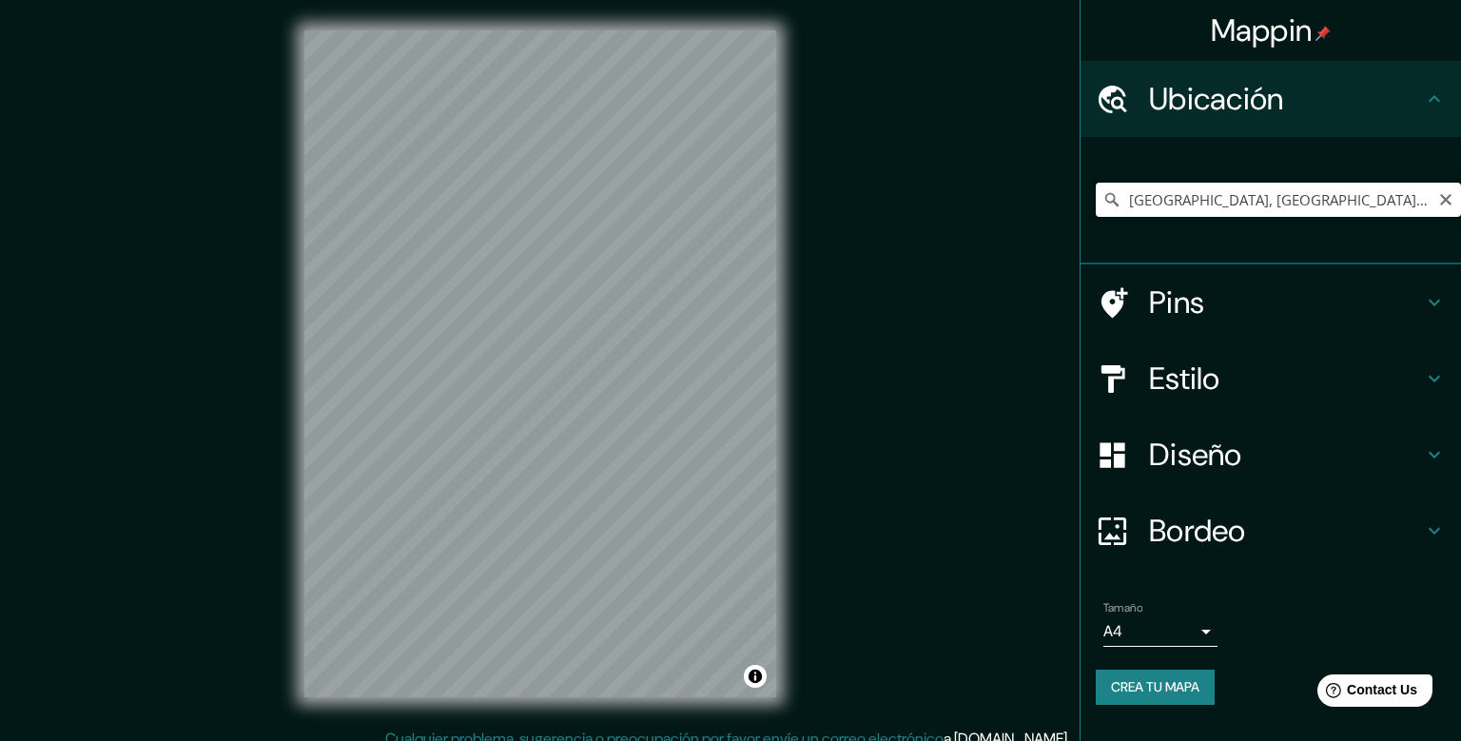
click at [1345, 210] on input "[GEOGRAPHIC_DATA], [GEOGRAPHIC_DATA], [GEOGRAPHIC_DATA]" at bounding box center [1278, 200] width 365 height 34
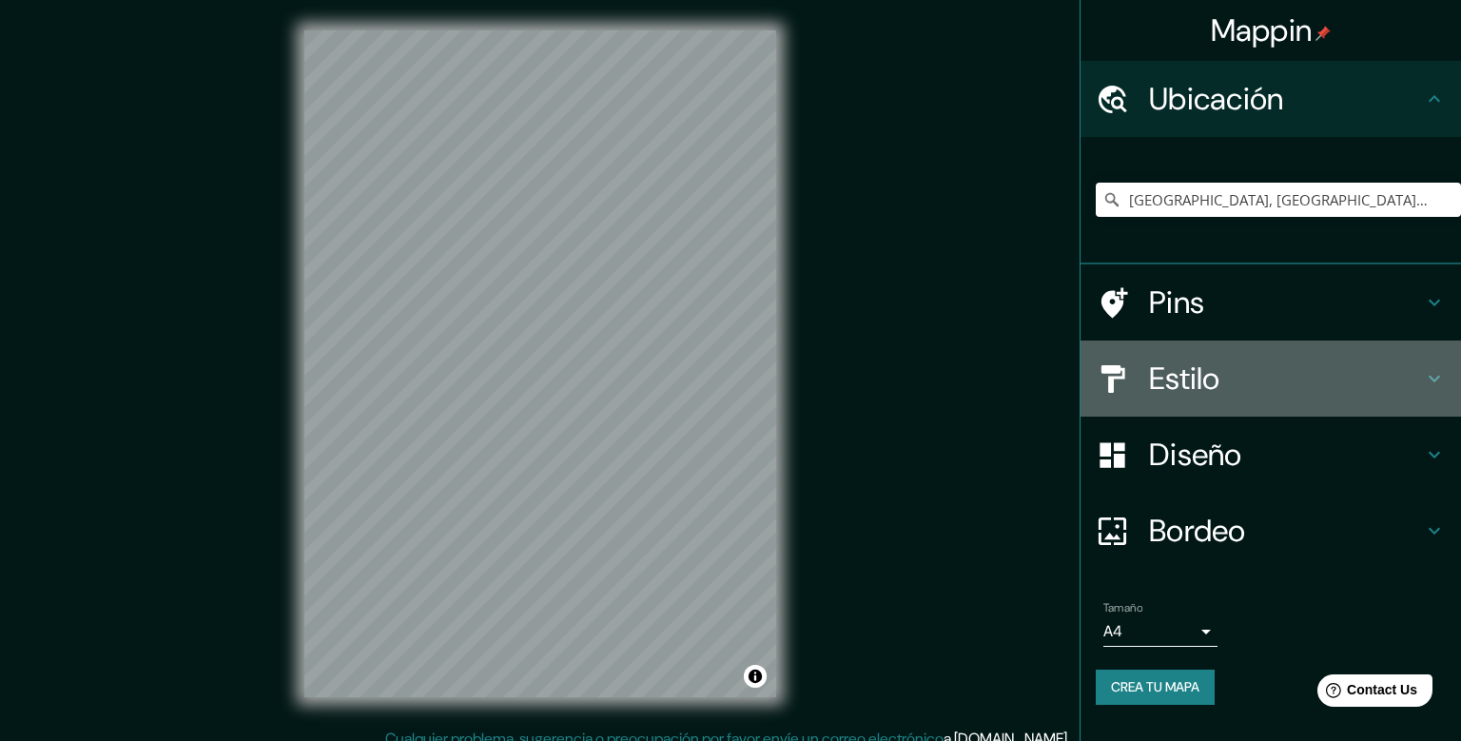
click at [1201, 386] on h4 "Estilo" at bounding box center [1286, 379] width 274 height 38
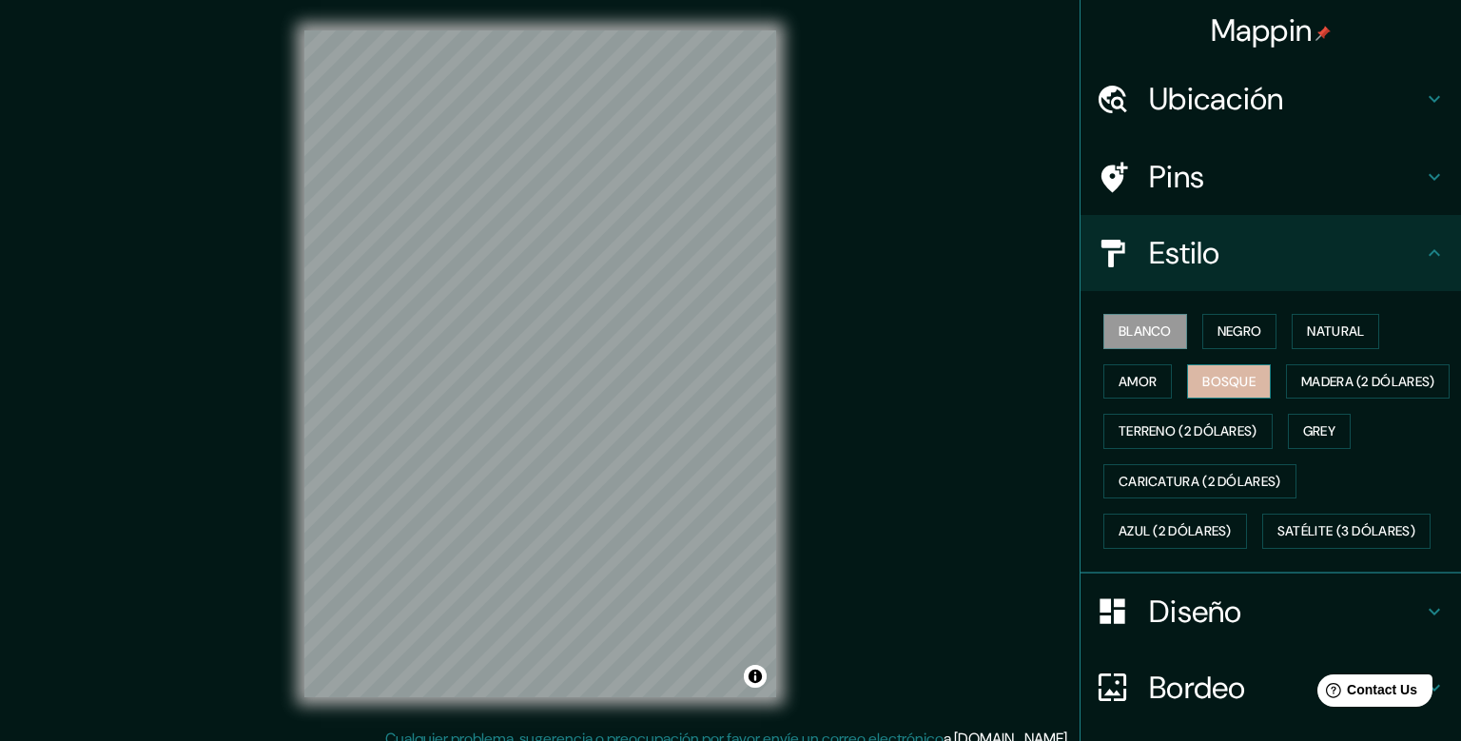
click at [1217, 375] on button "Bosque" at bounding box center [1229, 381] width 84 height 35
click at [1129, 380] on button "Amor" at bounding box center [1138, 381] width 69 height 35
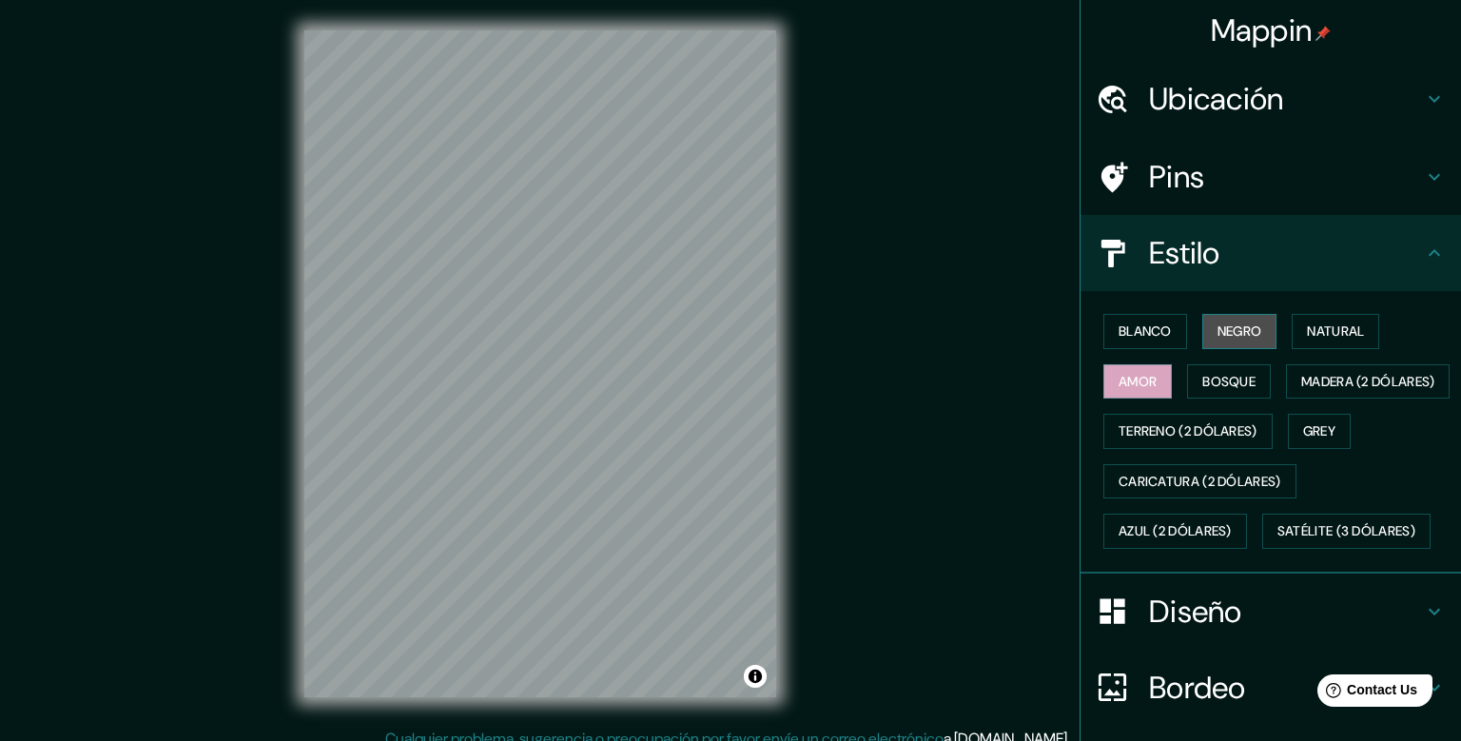
click at [1225, 336] on button "Negro" at bounding box center [1240, 331] width 75 height 35
click at [1218, 334] on button "Negro" at bounding box center [1240, 331] width 75 height 35
click at [1118, 375] on button "Amor" at bounding box center [1138, 381] width 69 height 35
click at [1141, 324] on button "Blanco" at bounding box center [1146, 331] width 84 height 35
click at [1212, 325] on button "Negro" at bounding box center [1240, 331] width 75 height 35
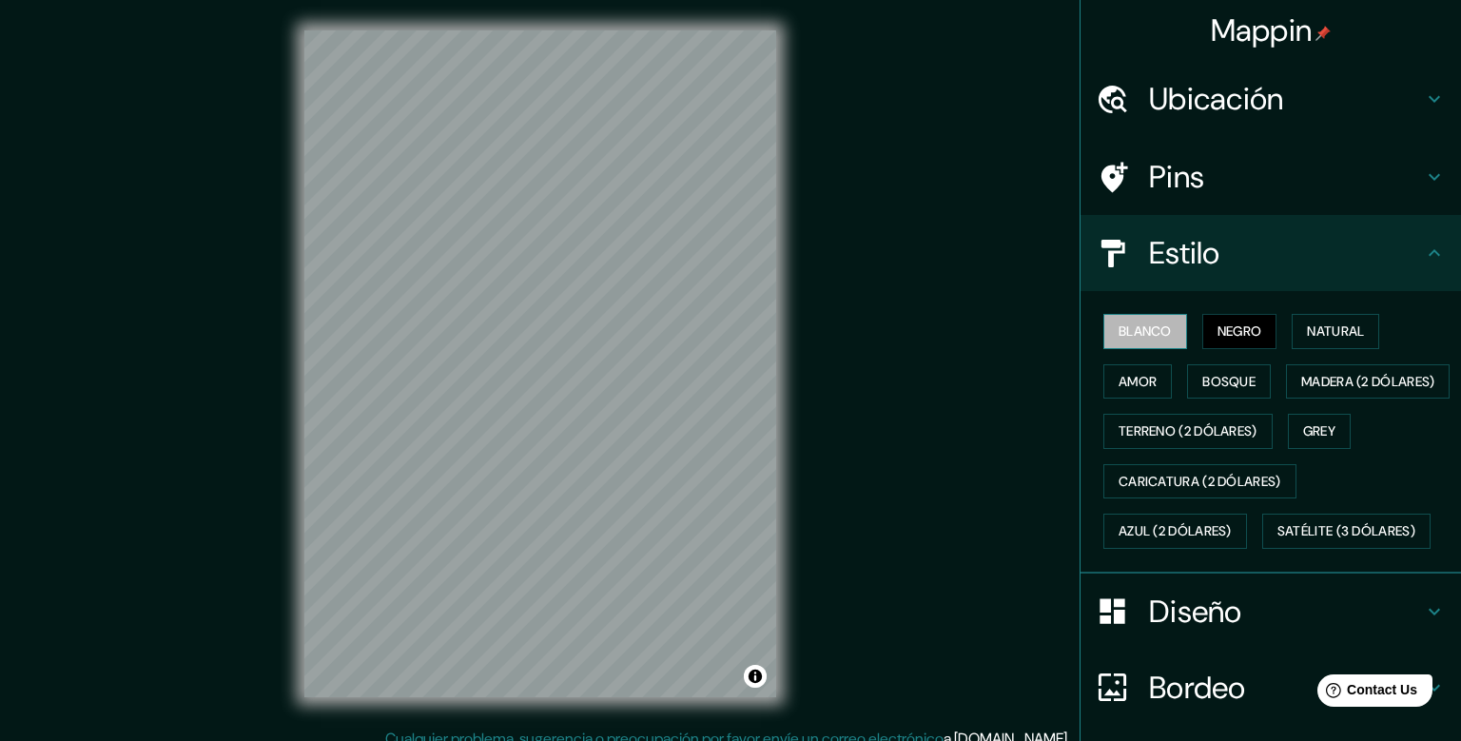
click at [1136, 336] on button "Blanco" at bounding box center [1146, 331] width 84 height 35
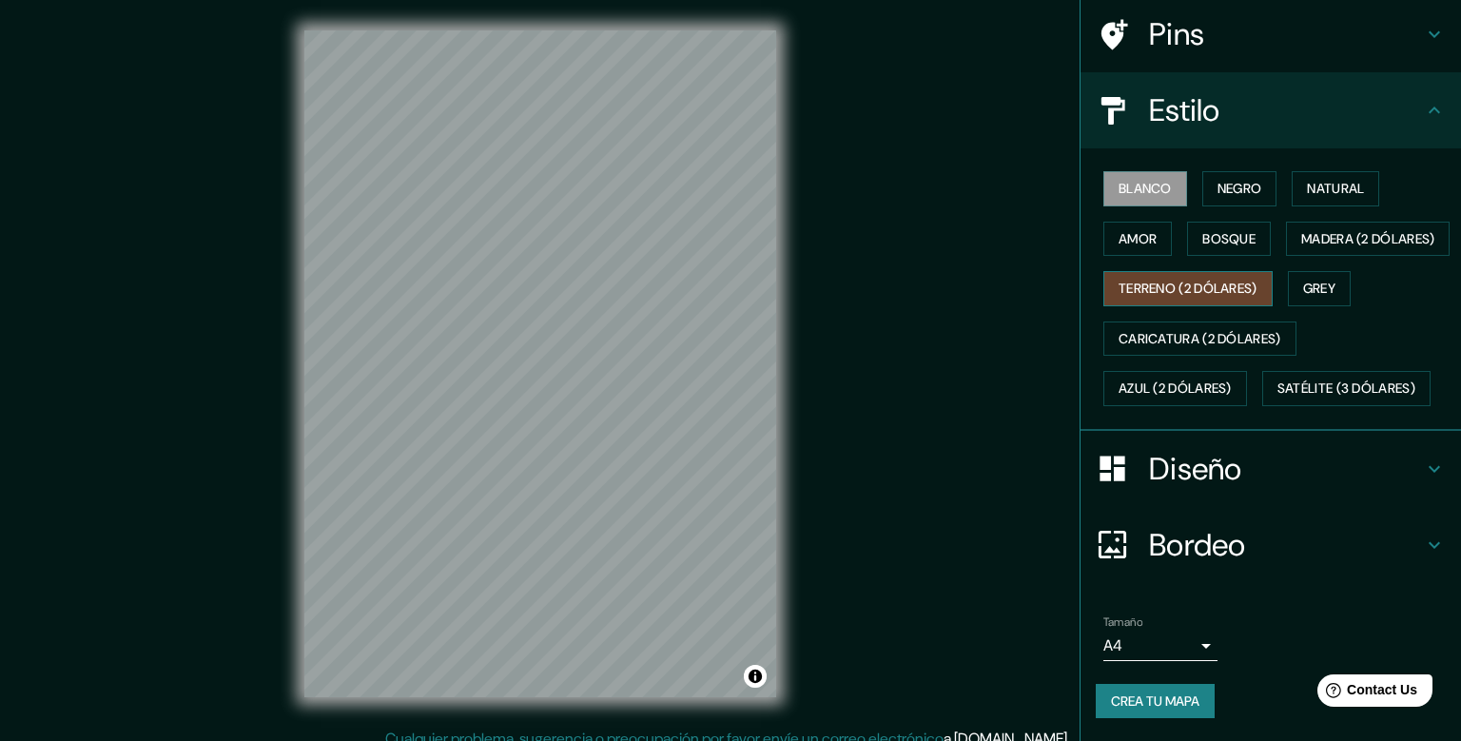
scroll to position [188, 0]
click at [1172, 651] on body "Mappin [GEOGRAPHIC_DATA], [GEOGRAPHIC_DATA], [GEOGRAPHIC_DATA] Pins Estilo Blan…" at bounding box center [730, 370] width 1461 height 741
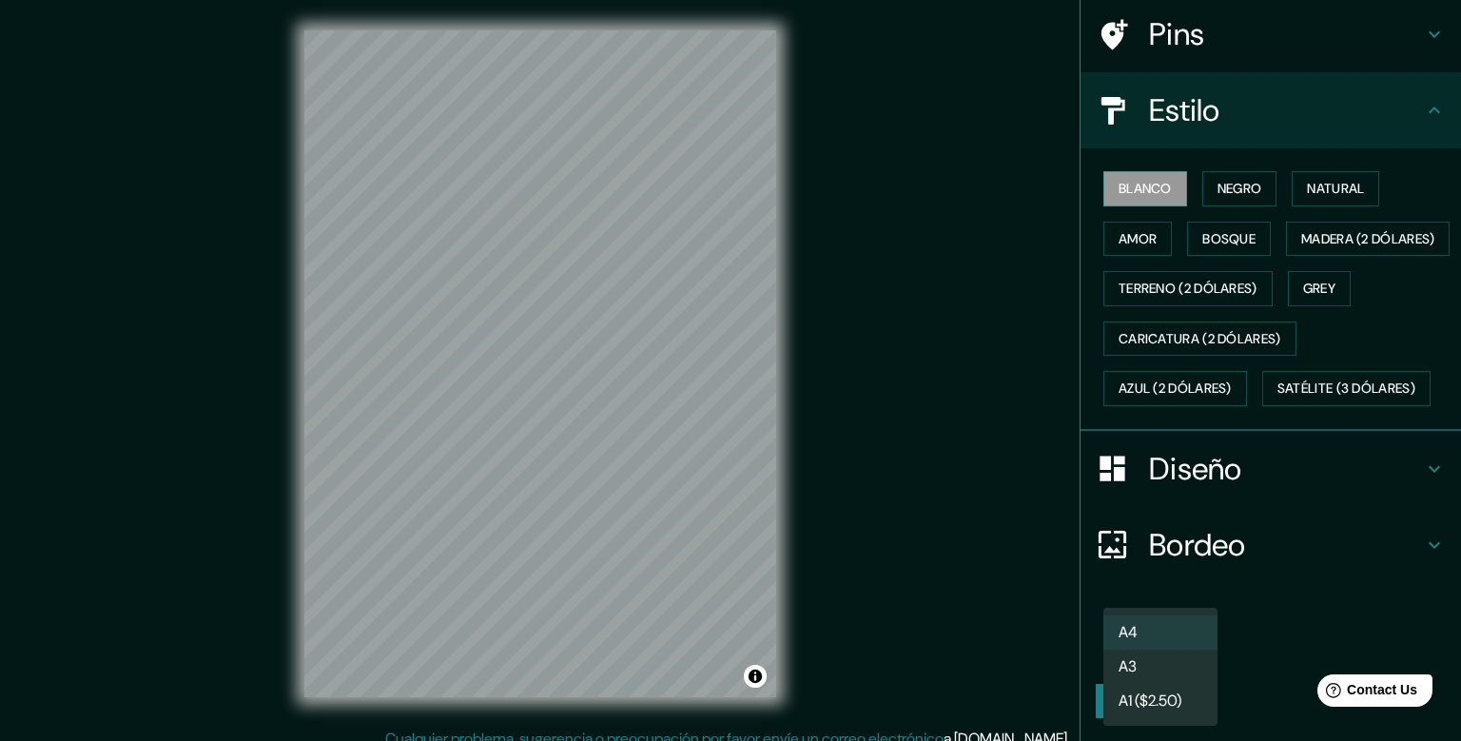
click at [1159, 633] on li "A4" at bounding box center [1161, 633] width 114 height 34
click at [1156, 707] on button "Crea tu mapa" at bounding box center [1155, 701] width 119 height 35
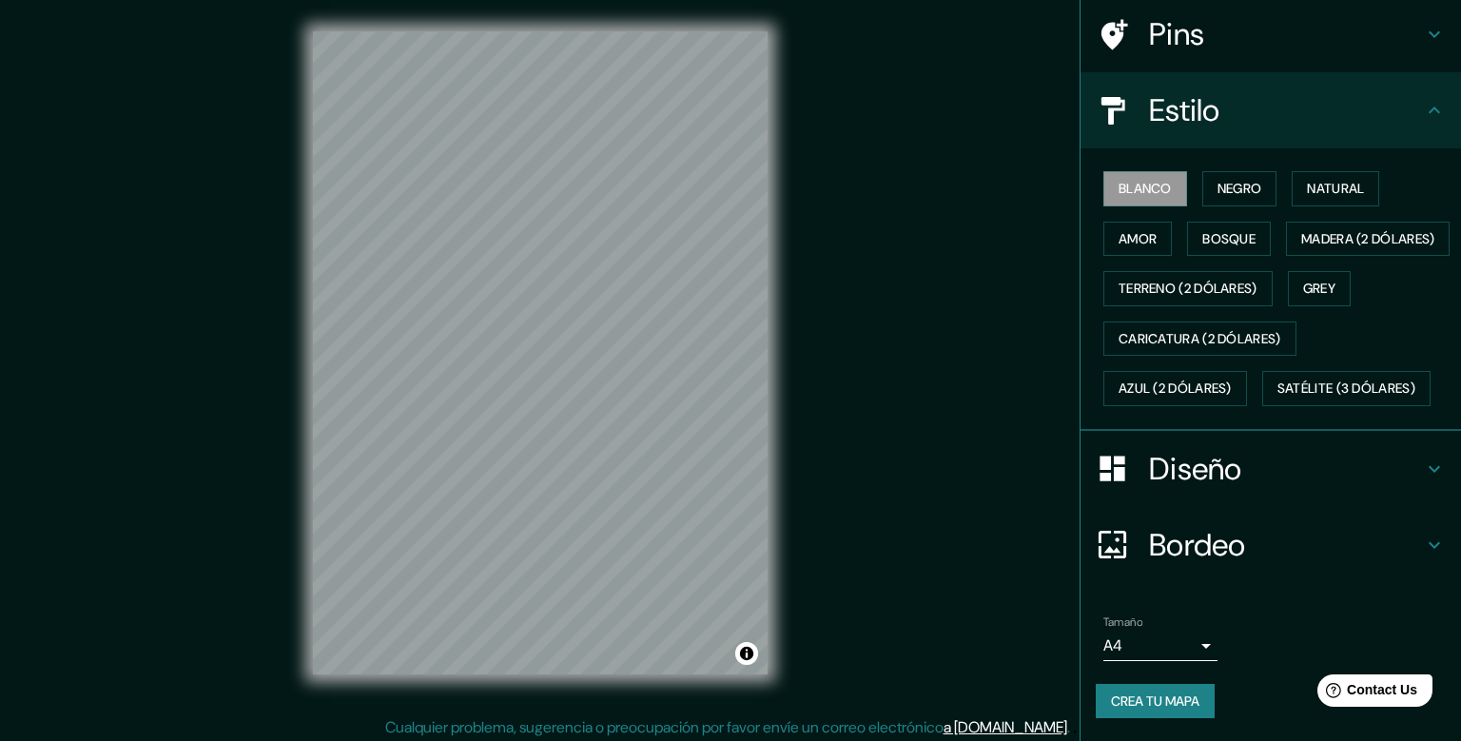
scroll to position [17, 0]
